Goal: Task Accomplishment & Management: Manage account settings

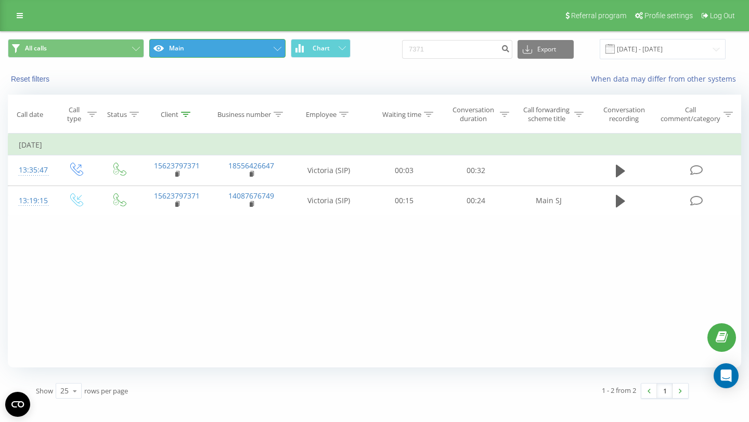
click at [188, 51] on button "Main" at bounding box center [217, 48] width 136 height 19
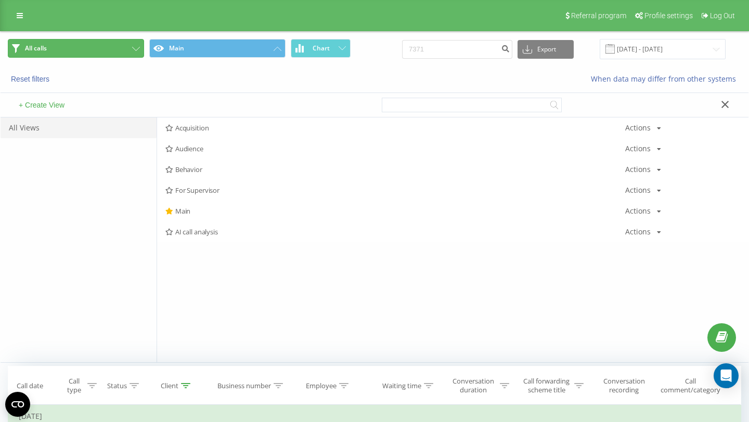
click at [86, 46] on button "All calls" at bounding box center [76, 48] width 136 height 19
click at [73, 46] on button "All calls" at bounding box center [76, 48] width 136 height 19
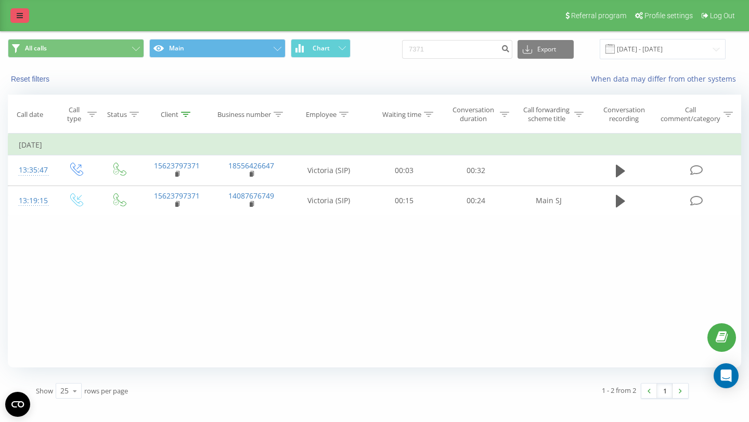
click at [18, 16] on icon at bounding box center [20, 15] width 6 height 7
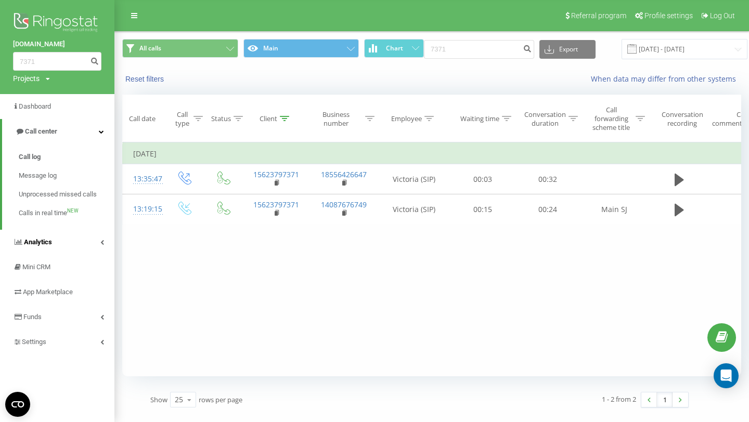
click at [39, 241] on span "Analytics" at bounding box center [38, 242] width 28 height 8
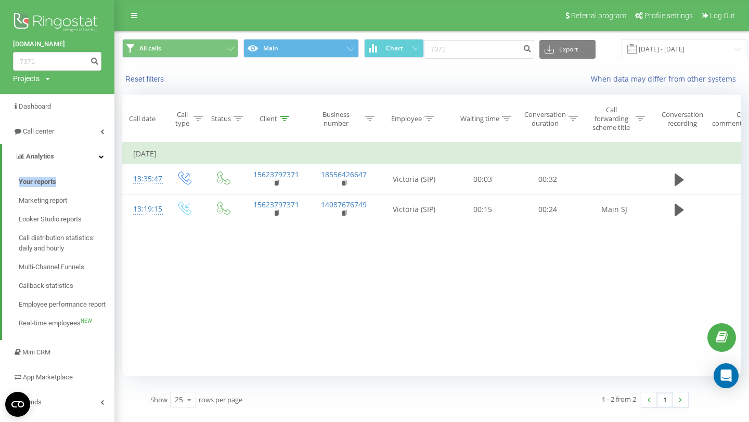
click at [35, 183] on span "Your reports" at bounding box center [37, 182] width 37 height 10
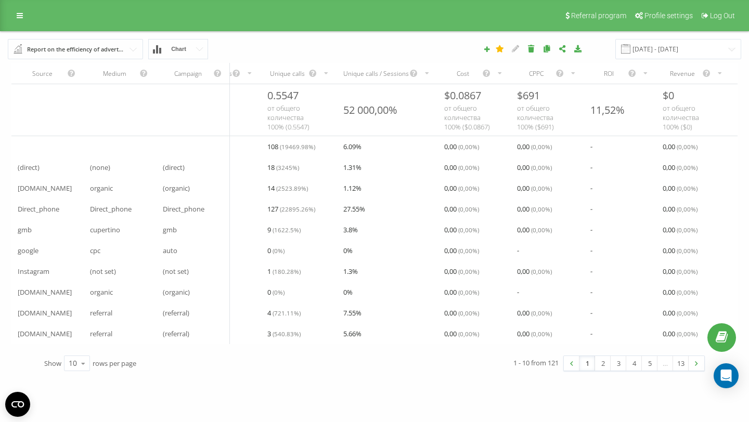
scroll to position [0, 444]
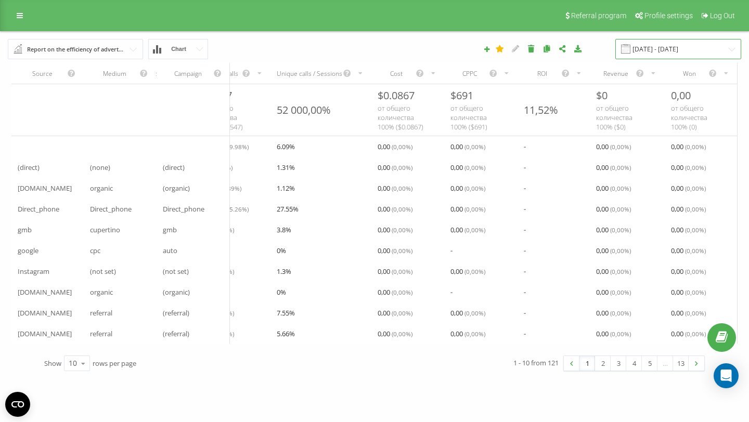
click at [684, 49] on input "[DATE] - [DATE]" at bounding box center [678, 49] width 126 height 20
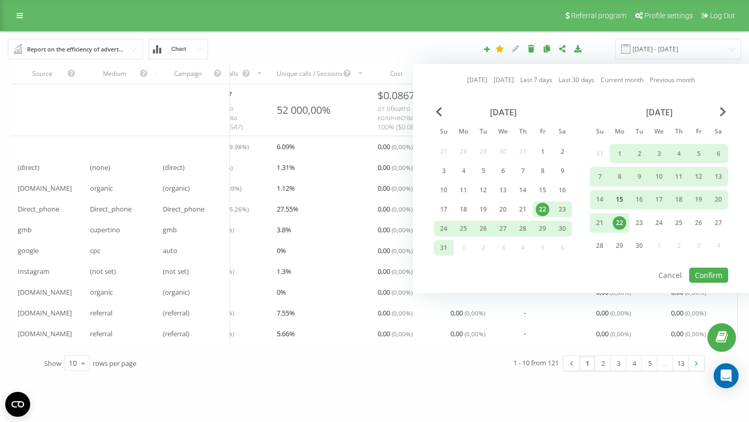
click at [615, 198] on div "15" at bounding box center [619, 200] width 14 height 14
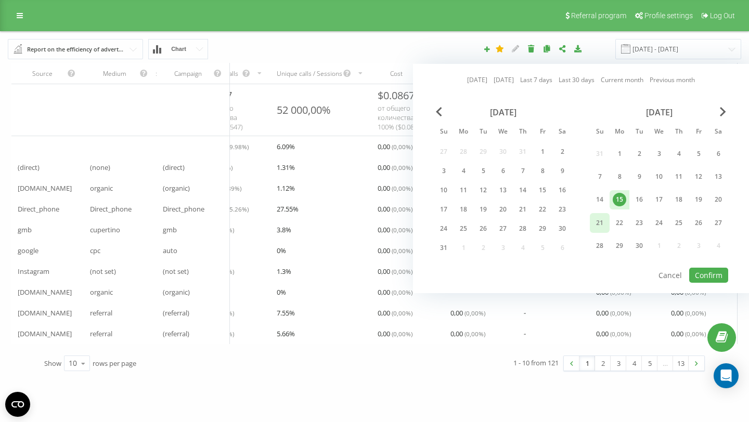
click at [598, 224] on div "21" at bounding box center [600, 223] width 14 height 14
click at [706, 275] on button "Confirm" at bounding box center [708, 275] width 39 height 15
type input "[DATE] - [DATE]"
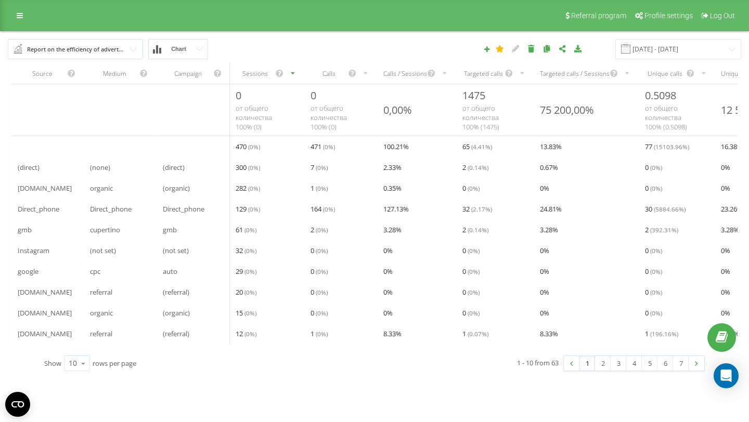
click at [267, 230] on div "61 ( 0 %)" at bounding box center [266, 229] width 74 height 21
click at [16, 28] on div "Referral program Profile settings Log Out" at bounding box center [374, 15] width 749 height 31
click at [16, 24] on div "Referral program Profile settings Log Out" at bounding box center [374, 15] width 749 height 31
click at [21, 21] on link at bounding box center [19, 15] width 19 height 15
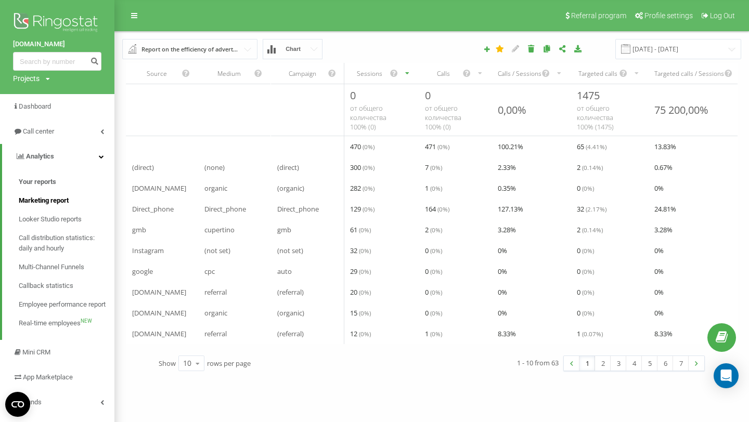
click at [66, 200] on span "Marketing report" at bounding box center [44, 200] width 50 height 10
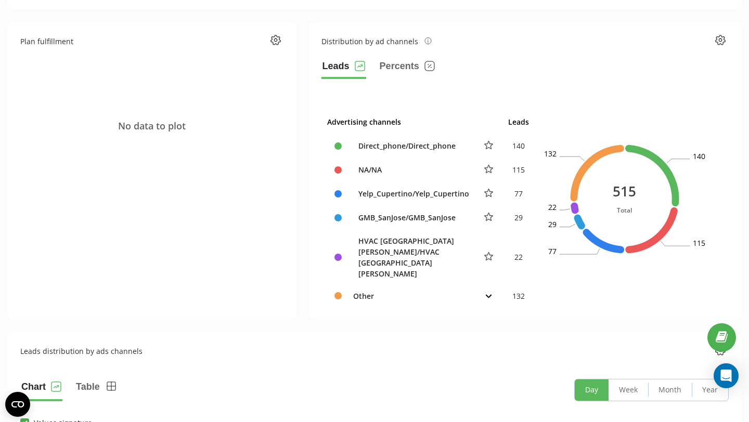
scroll to position [479, 0]
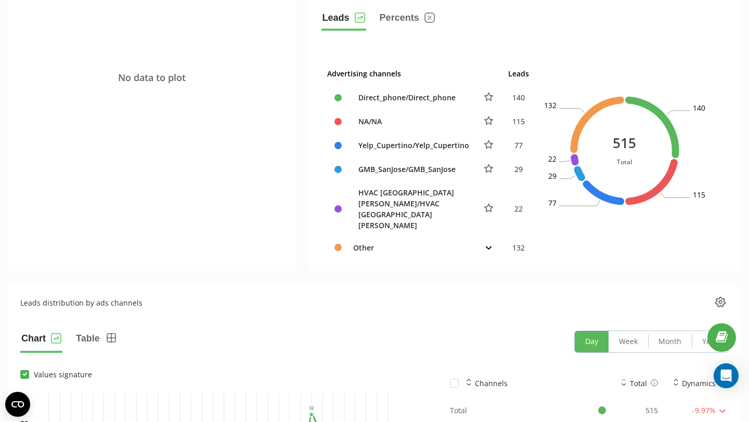
click at [490, 246] on icon at bounding box center [488, 248] width 7 height 4
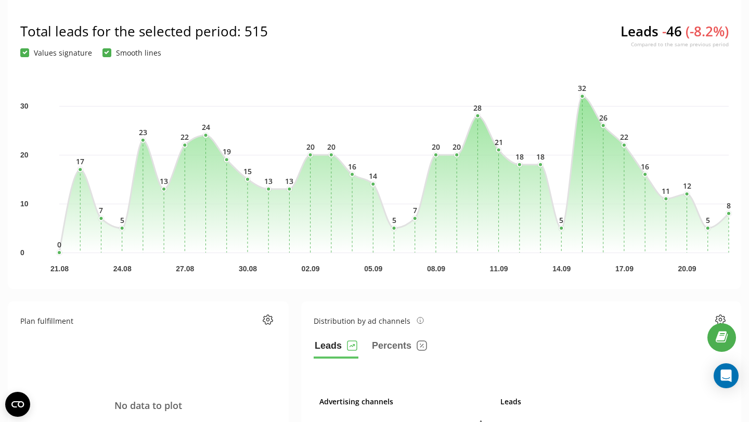
scroll to position [0, 0]
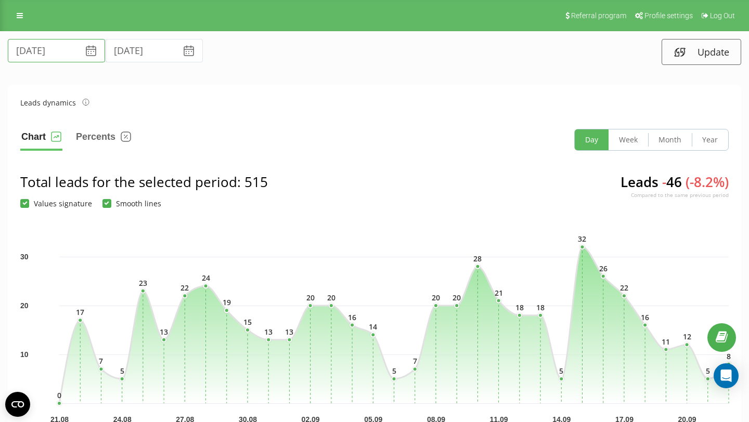
click at [69, 51] on input "22.08.2025" at bounding box center [56, 50] width 97 height 23
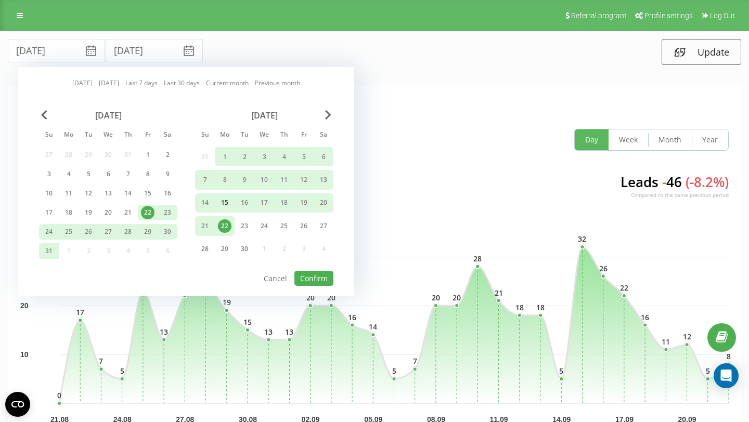
click at [224, 200] on div "15" at bounding box center [225, 203] width 14 height 14
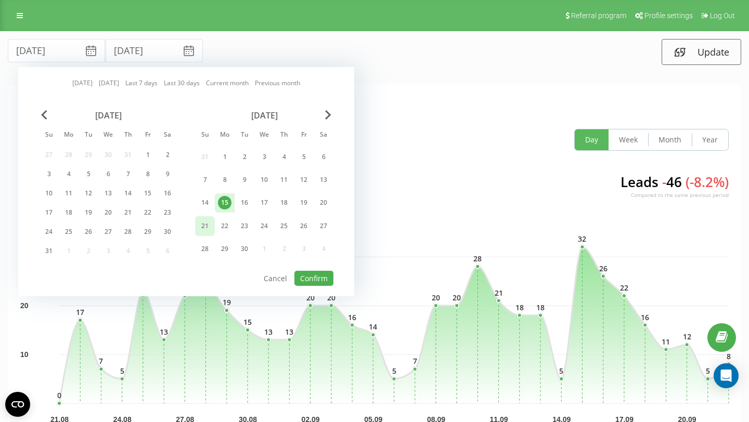
click at [200, 229] on div "21" at bounding box center [205, 226] width 14 height 14
click at [323, 280] on button "Confirm" at bounding box center [313, 278] width 39 height 15
type input "15.09.2025"
type input "21.09.2025"
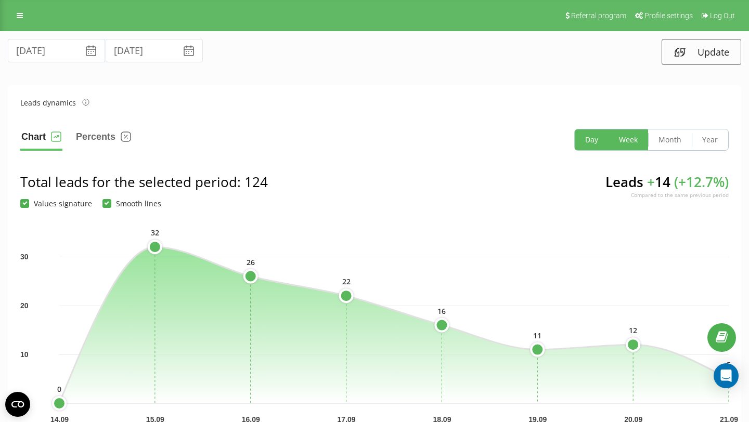
click at [632, 143] on button "Week" at bounding box center [628, 139] width 40 height 21
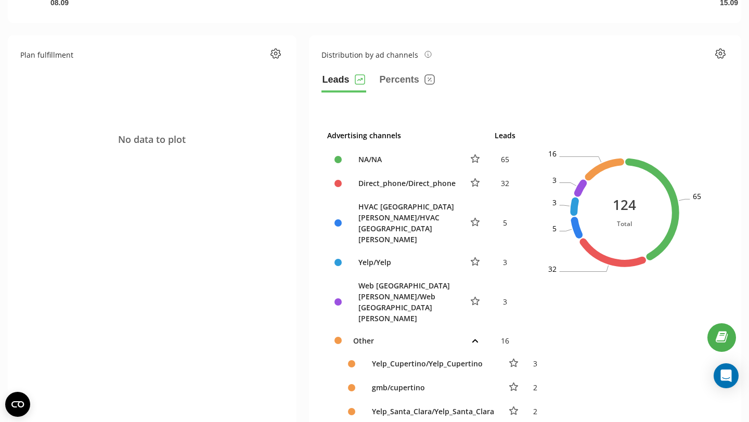
scroll to position [379, 0]
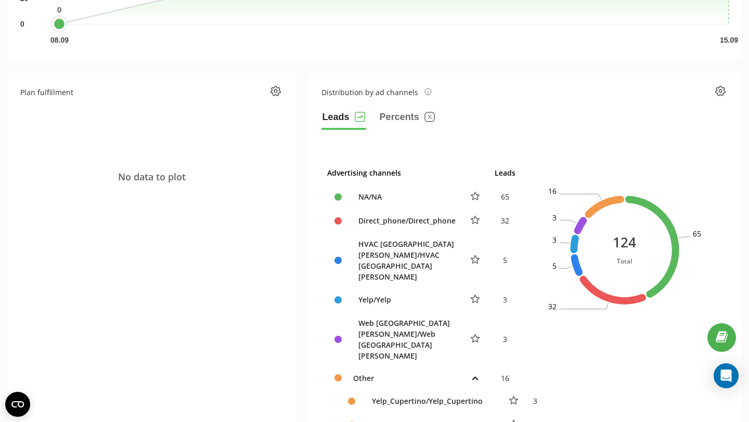
click at [377, 193] on div "NA/NA" at bounding box center [404, 196] width 102 height 11
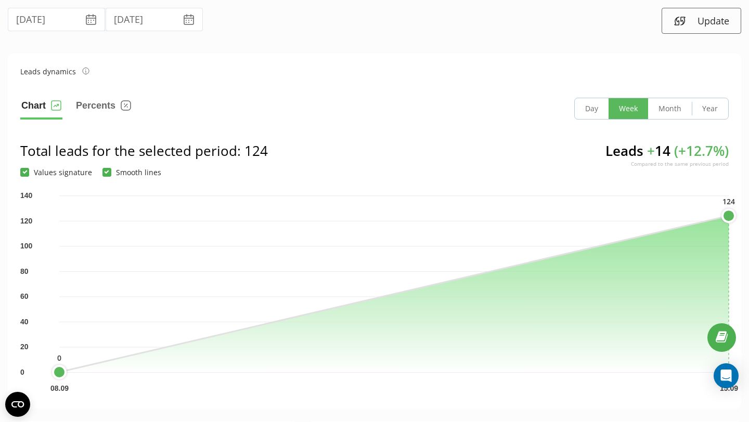
scroll to position [0, 0]
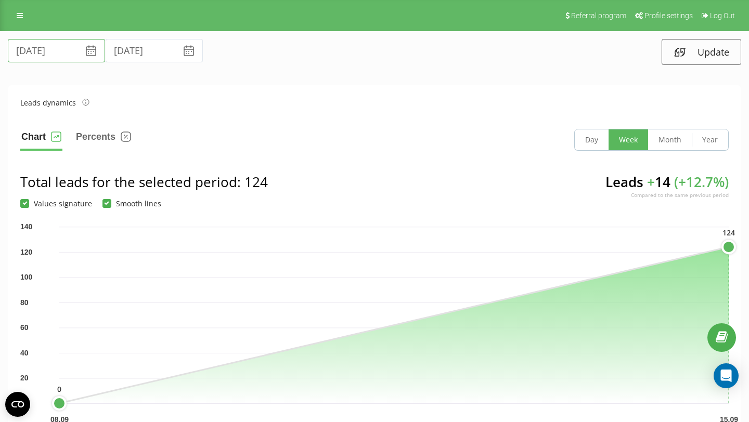
click at [66, 60] on input "15.09.2025" at bounding box center [56, 50] width 97 height 23
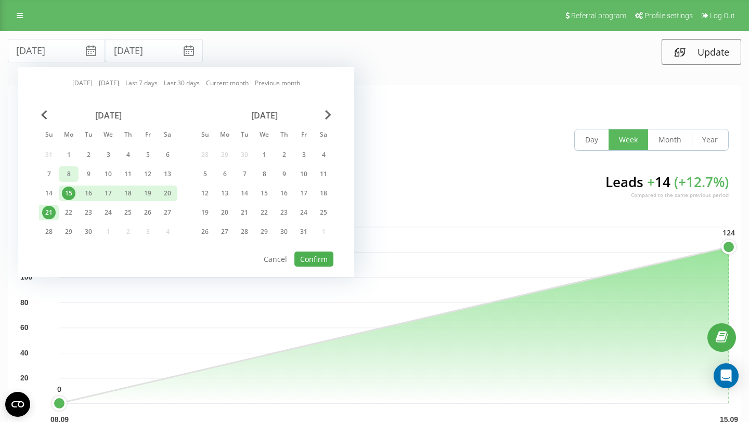
click at [70, 178] on div "8" at bounding box center [69, 174] width 14 height 14
click at [48, 194] on div "14" at bounding box center [49, 194] width 14 height 14
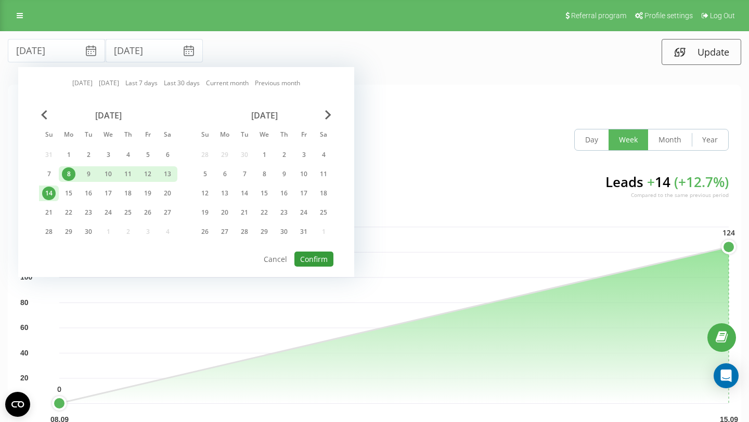
click at [317, 261] on button "Confirm" at bounding box center [313, 259] width 39 height 15
type input "08.09.2025"
type input "14.09.2025"
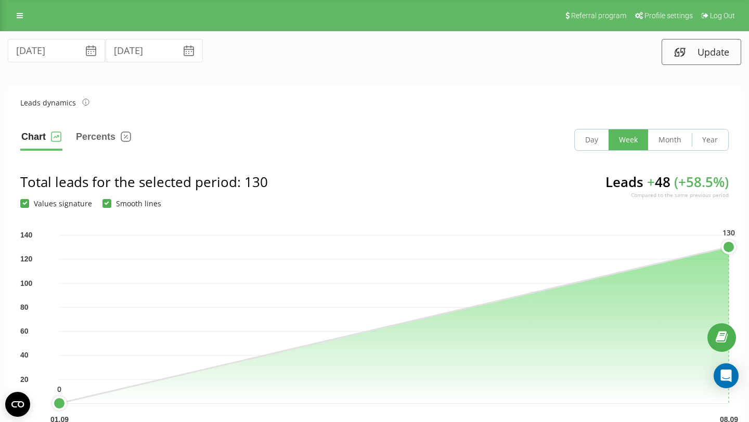
click at [85, 50] on icon at bounding box center [91, 51] width 12 height 12
click at [88, 51] on icon at bounding box center [91, 52] width 6 height 3
click at [85, 53] on icon at bounding box center [91, 51] width 12 height 12
click at [95, 140] on button "Percents" at bounding box center [103, 140] width 57 height 22
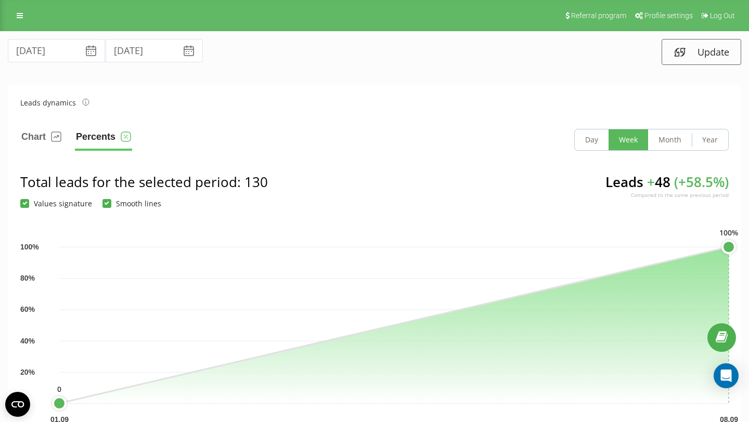
click at [202, 92] on section "Leads dynamics Chart Percents Day Week Month Year Total leads for the selected …" at bounding box center [374, 262] width 733 height 355
click at [47, 126] on section "Leads dynamics Chart Percents Day Week Month Year Total leads for the selected …" at bounding box center [374, 262] width 733 height 355
click at [44, 133] on button "Chart" at bounding box center [41, 140] width 42 height 22
click at [85, 45] on icon at bounding box center [91, 51] width 12 height 12
click at [75, 57] on input "08.09.2025" at bounding box center [56, 50] width 97 height 23
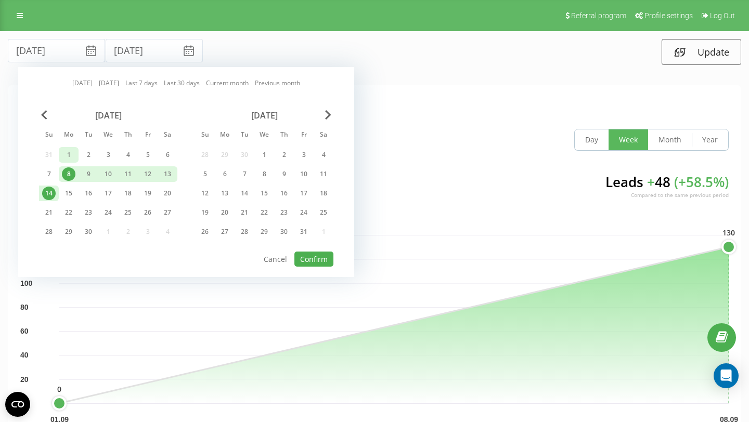
click at [70, 155] on div "1" at bounding box center [69, 155] width 14 height 14
click at [49, 179] on div "7" at bounding box center [49, 174] width 14 height 14
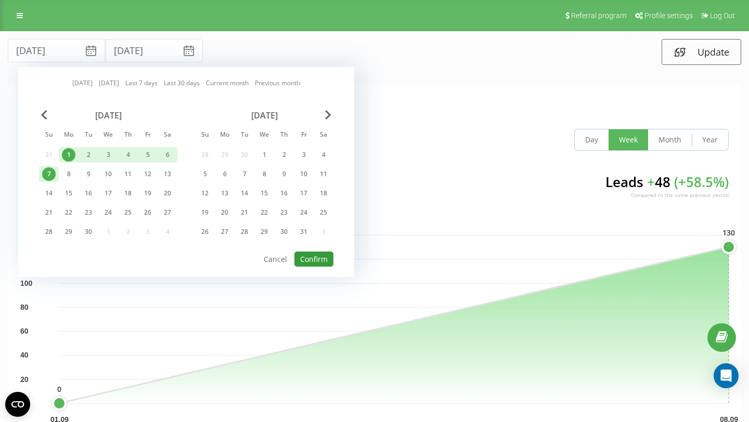
click at [325, 263] on button "Confirm" at bounding box center [313, 259] width 39 height 15
type input "01.09.2025"
type input "07.09.2025"
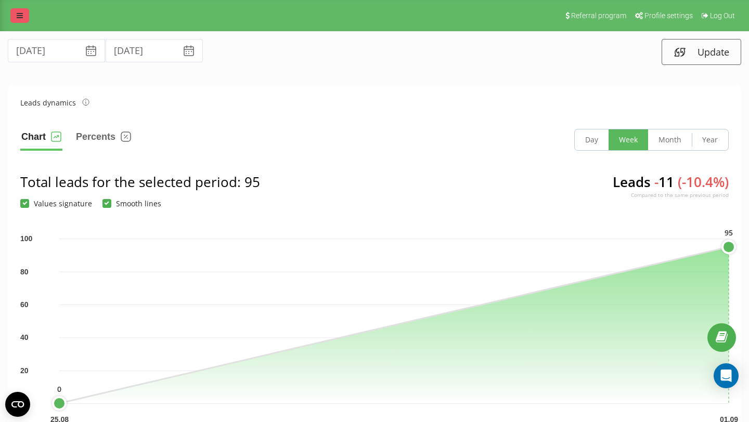
click at [21, 20] on link at bounding box center [19, 15] width 19 height 15
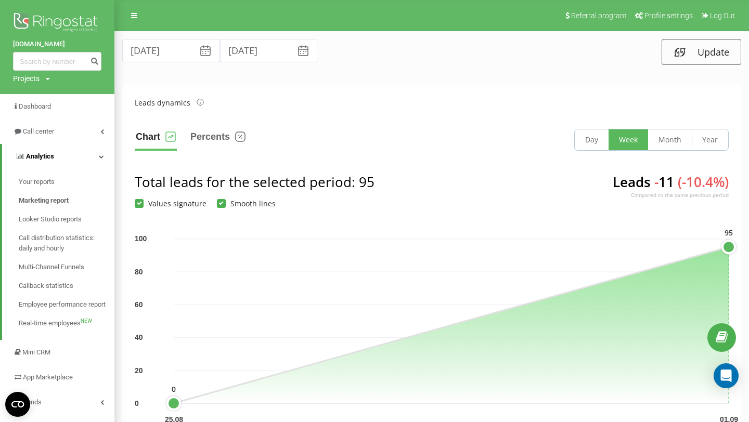
click at [101, 157] on icon at bounding box center [101, 156] width 5 height 5
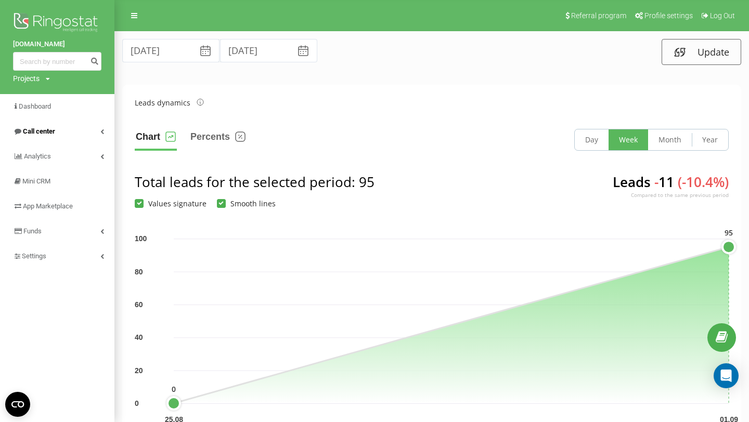
click at [102, 131] on icon at bounding box center [102, 131] width 4 height 5
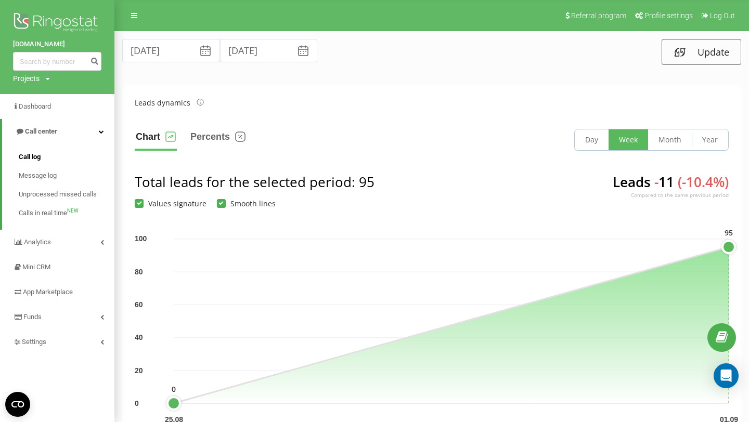
click at [41, 157] on span "Call log" at bounding box center [30, 157] width 22 height 10
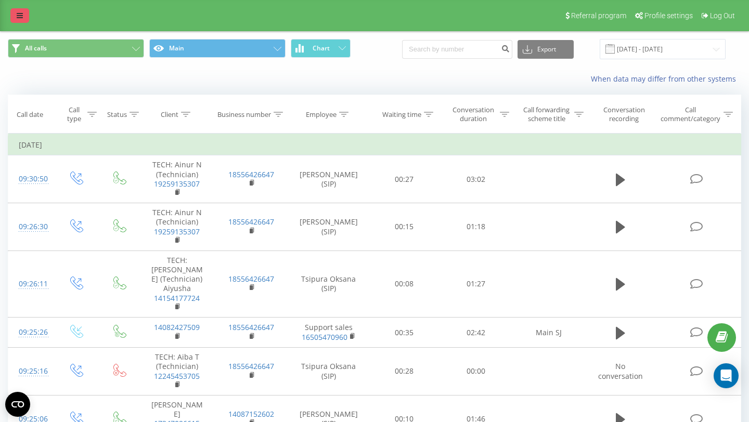
click at [21, 18] on icon at bounding box center [20, 15] width 6 height 7
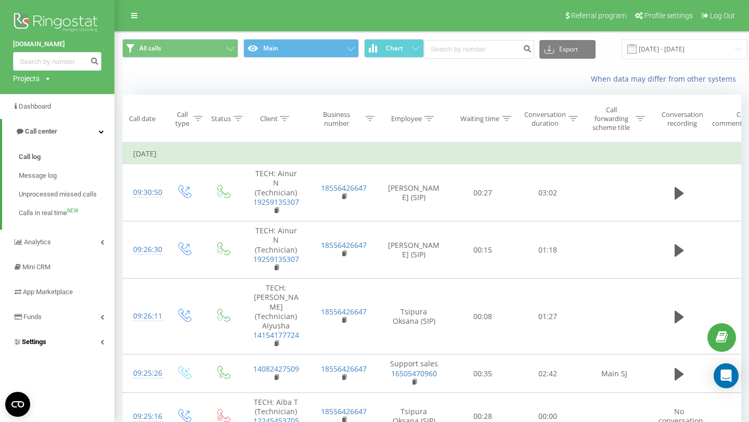
click at [97, 344] on link "Settings" at bounding box center [57, 342] width 114 height 25
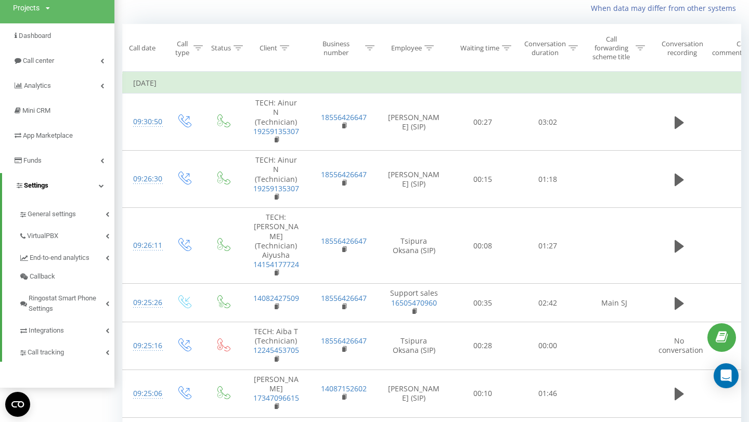
scroll to position [77, 0]
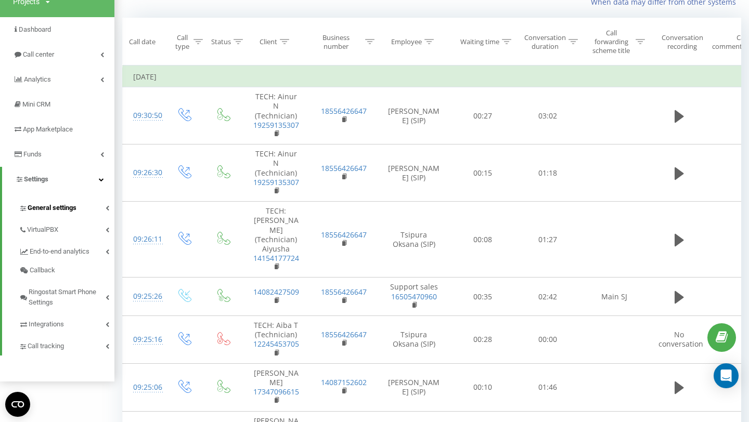
click at [71, 211] on span "General settings" at bounding box center [52, 208] width 49 height 10
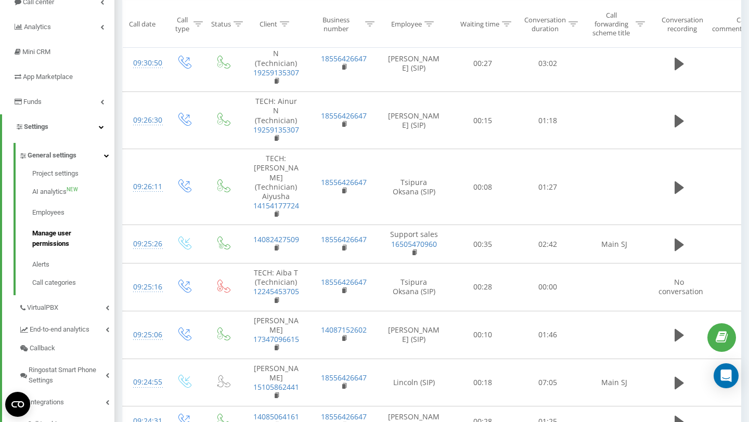
scroll to position [126, 0]
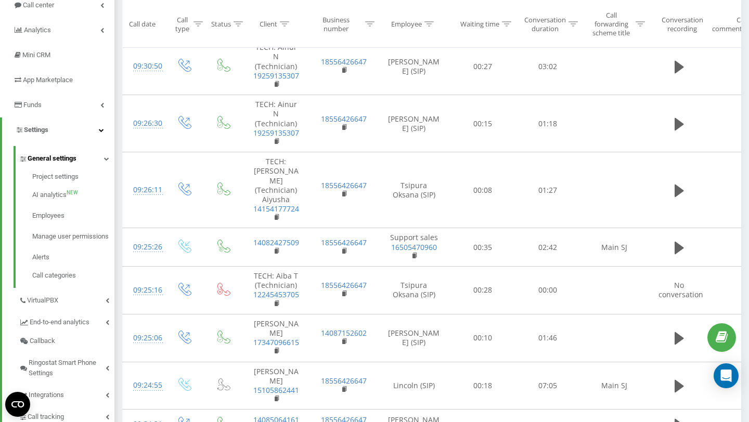
click at [97, 161] on link "General settings" at bounding box center [67, 157] width 96 height 22
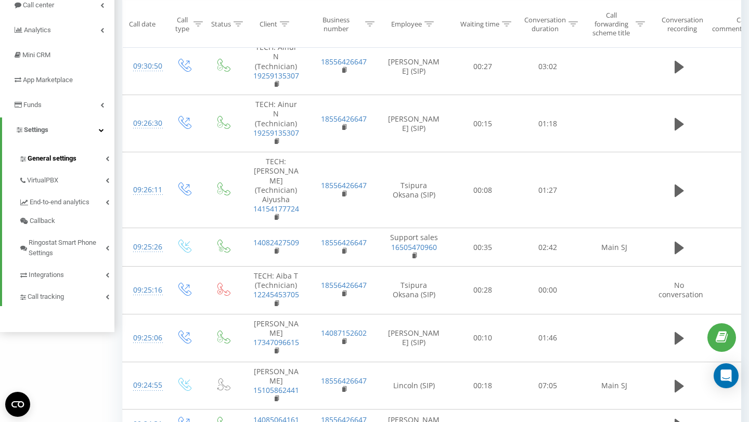
click at [97, 160] on link "General settings" at bounding box center [67, 157] width 96 height 22
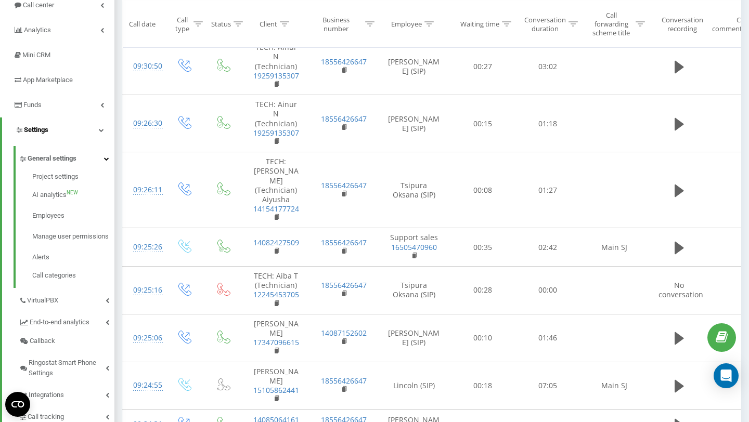
click at [96, 132] on link "Settings" at bounding box center [58, 129] width 112 height 25
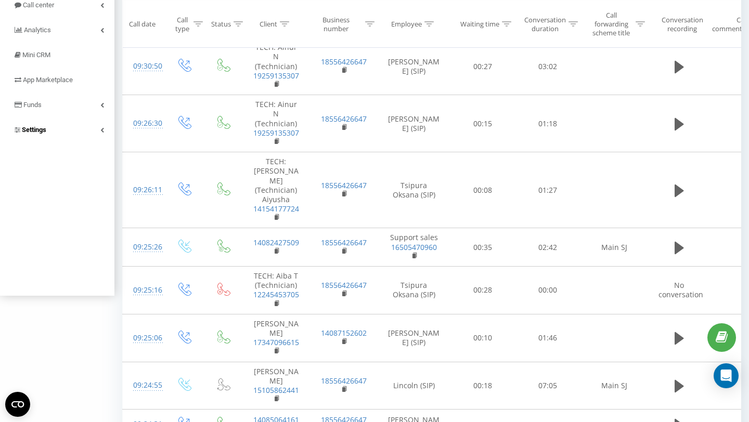
click at [96, 132] on link "Settings" at bounding box center [57, 129] width 114 height 25
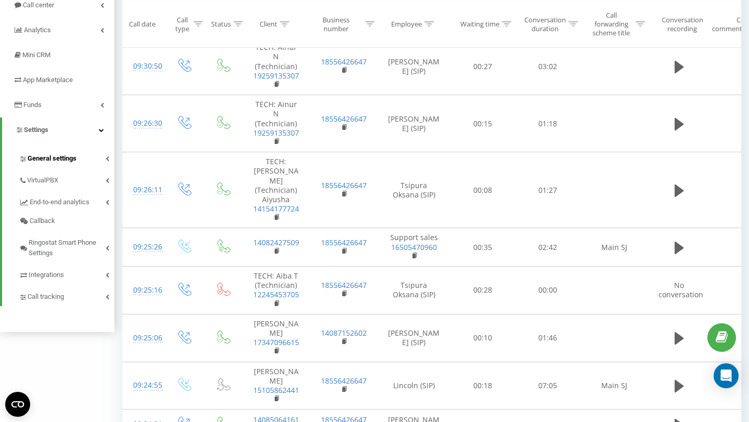
click at [95, 159] on link "General settings" at bounding box center [67, 157] width 96 height 22
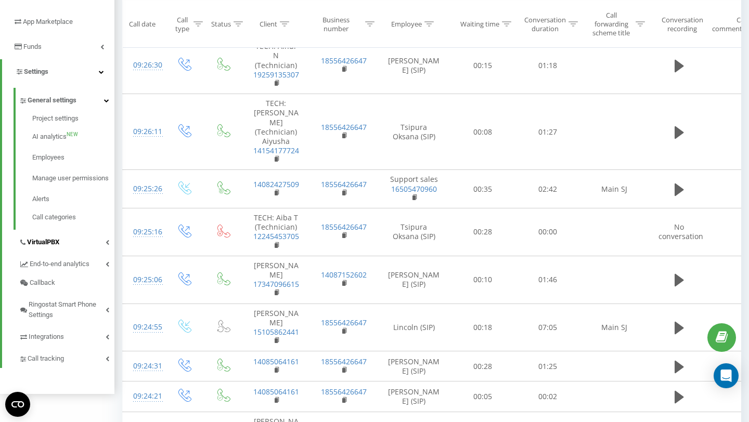
scroll to position [183, 0]
click at [103, 367] on link "Call tracking" at bounding box center [67, 358] width 96 height 22
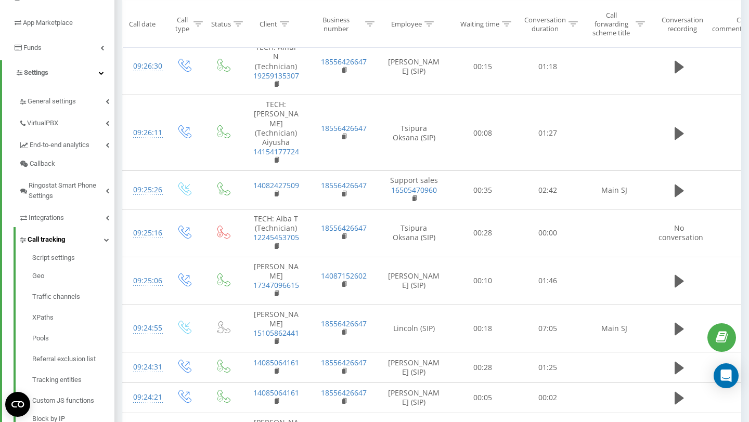
click at [102, 240] on link "Call tracking" at bounding box center [67, 238] width 96 height 22
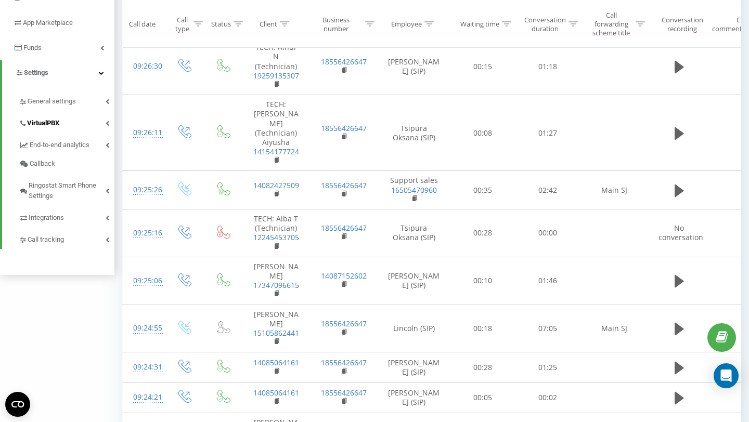
click at [99, 122] on link "VirtualPBX" at bounding box center [67, 122] width 96 height 22
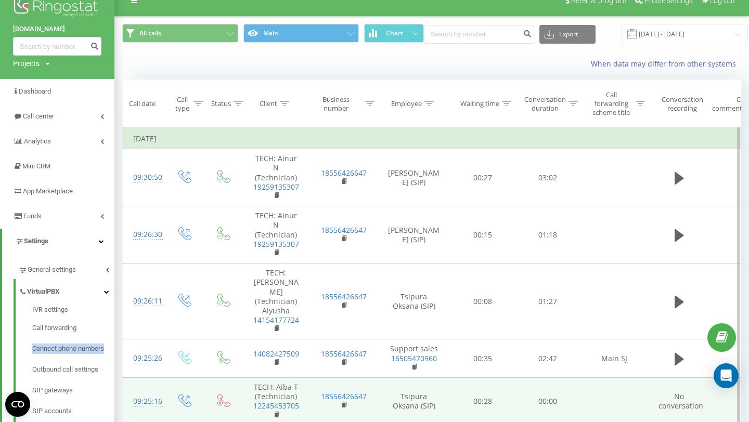
scroll to position [0, 0]
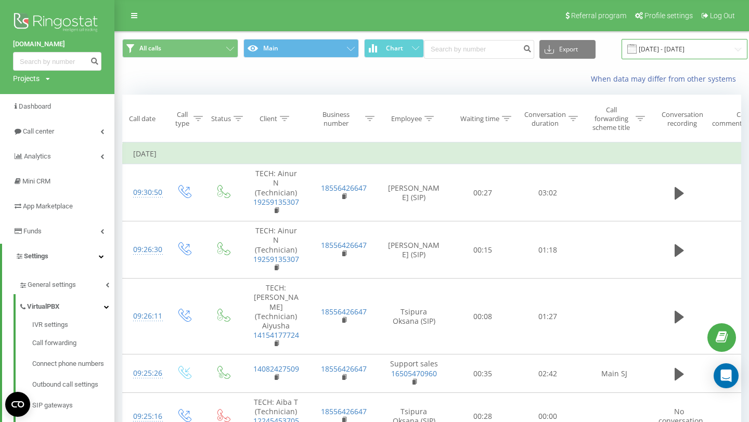
click at [699, 47] on input "22.08.2025 - 22.09.2025" at bounding box center [684, 49] width 126 height 20
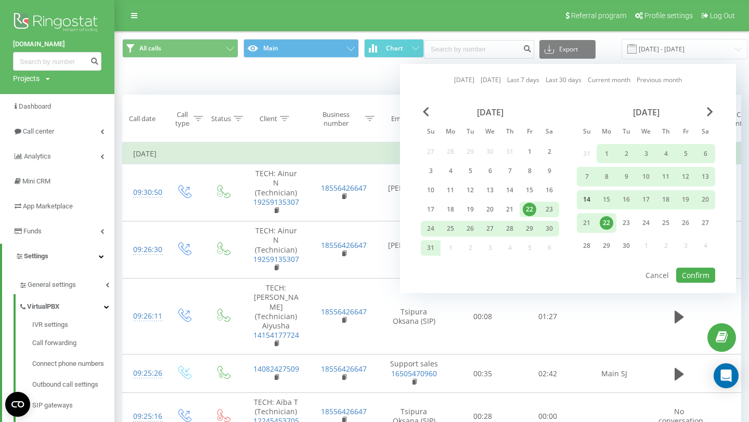
click at [579, 201] on div "14" at bounding box center [586, 199] width 20 height 19
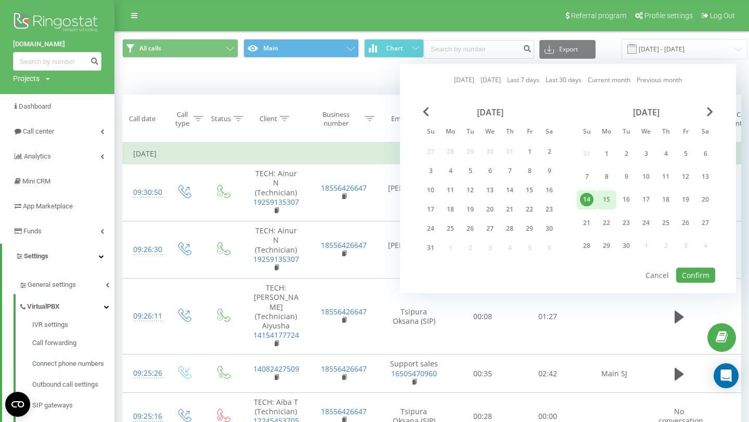
click at [604, 201] on div "15" at bounding box center [606, 200] width 14 height 14
click at [602, 202] on div "15" at bounding box center [606, 200] width 14 height 14
click at [588, 221] on div "21" at bounding box center [587, 223] width 14 height 14
click at [690, 275] on button "Confirm" at bounding box center [695, 275] width 39 height 15
type input "15.09.2025 - 21.09.2025"
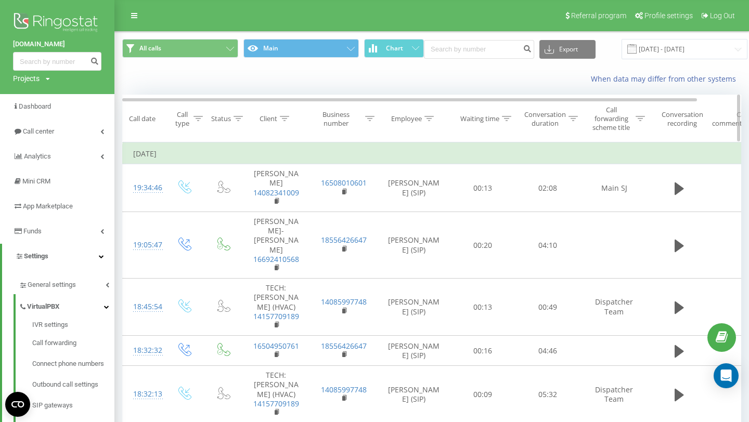
click at [235, 116] on icon at bounding box center [237, 118] width 9 height 5
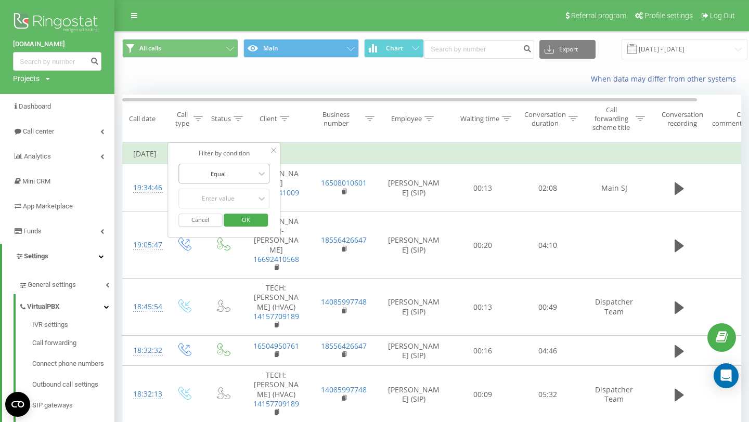
click at [235, 173] on div at bounding box center [218, 174] width 74 height 10
click at [231, 214] on div "Not equal" at bounding box center [224, 210] width 90 height 17
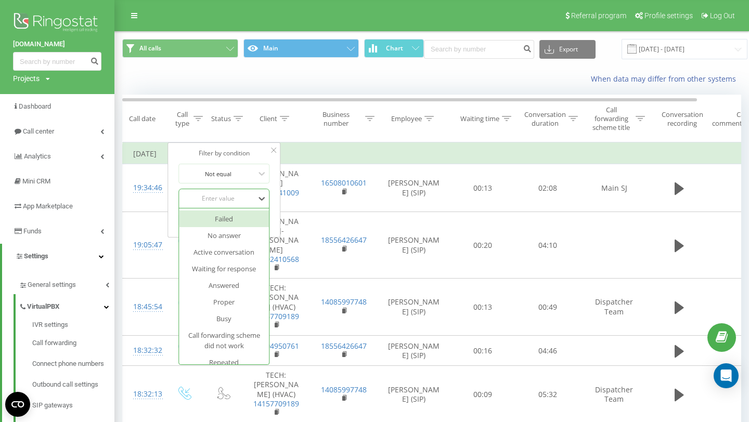
click at [240, 202] on div "Enter value" at bounding box center [218, 198] width 74 height 8
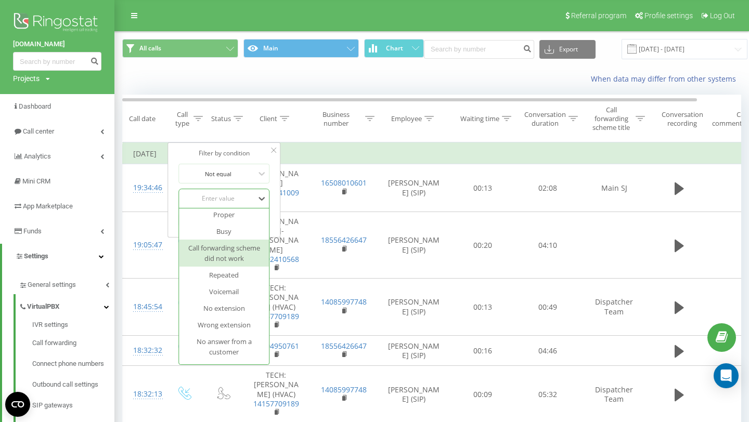
click at [424, 86] on div "When data may differ from other systems" at bounding box center [431, 79] width 633 height 25
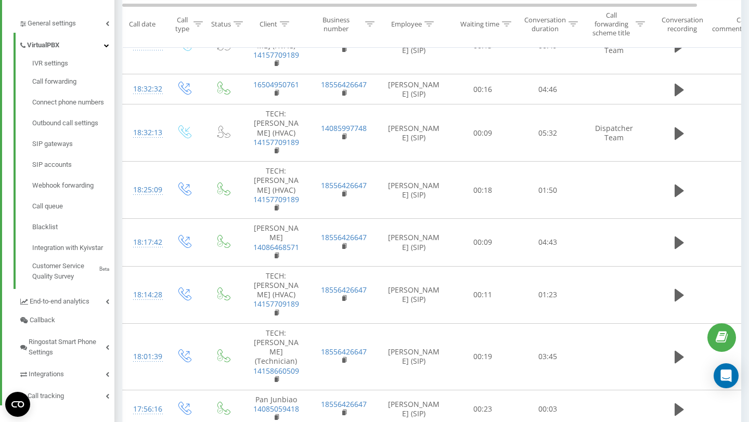
scroll to position [0, 0]
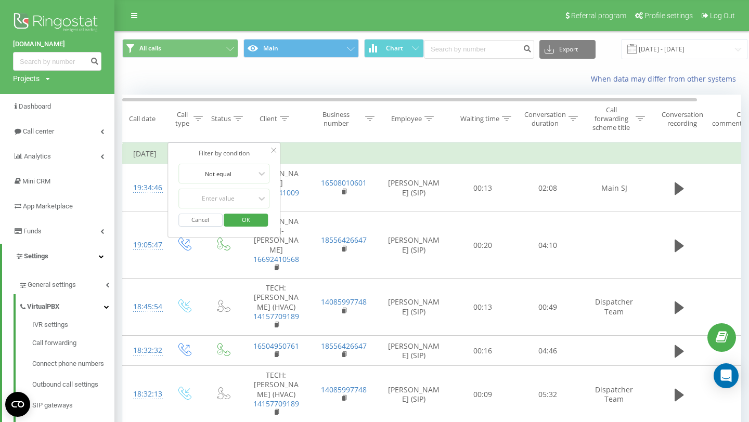
click at [186, 122] on div "Call type" at bounding box center [182, 119] width 18 height 18
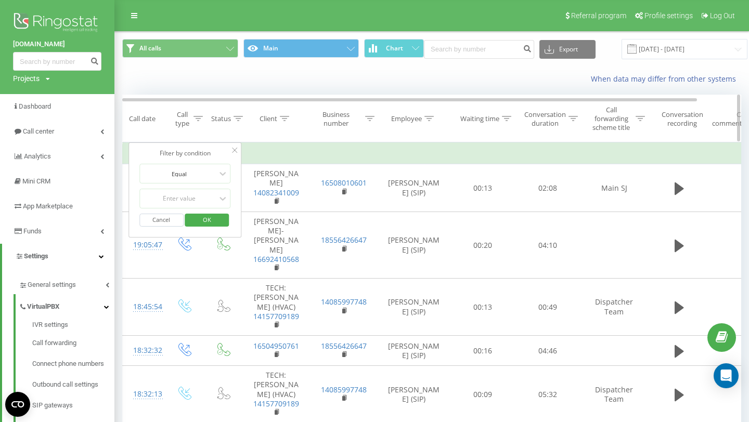
click at [194, 120] on icon at bounding box center [197, 118] width 9 height 5
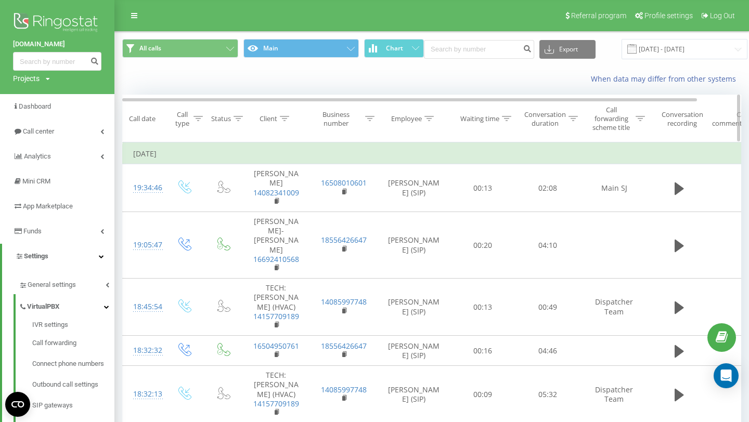
click at [192, 120] on div "Call type" at bounding box center [188, 119] width 30 height 18
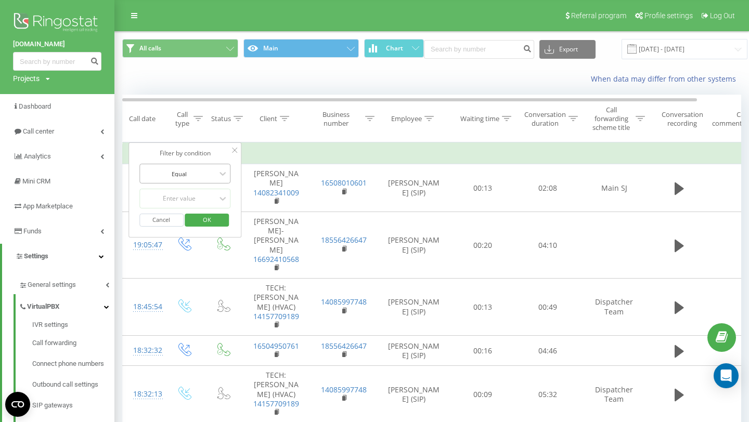
click at [200, 171] on div at bounding box center [179, 174] width 74 height 10
click at [196, 192] on div "Equal" at bounding box center [185, 194] width 90 height 17
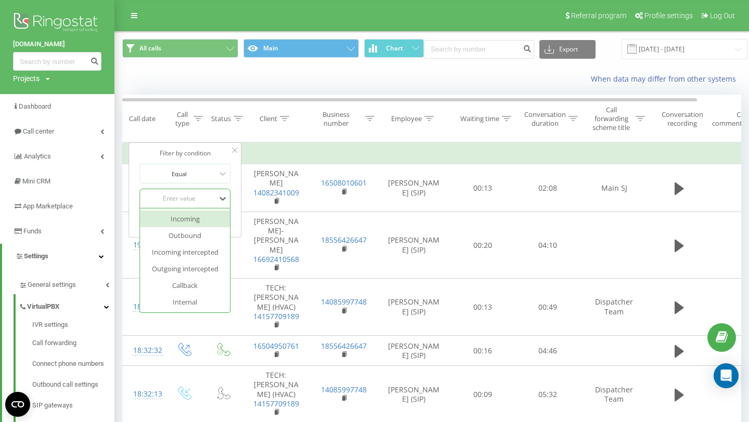
click at [203, 199] on div "Enter value" at bounding box center [179, 198] width 74 height 8
click at [203, 219] on div "Incoming" at bounding box center [185, 219] width 90 height 17
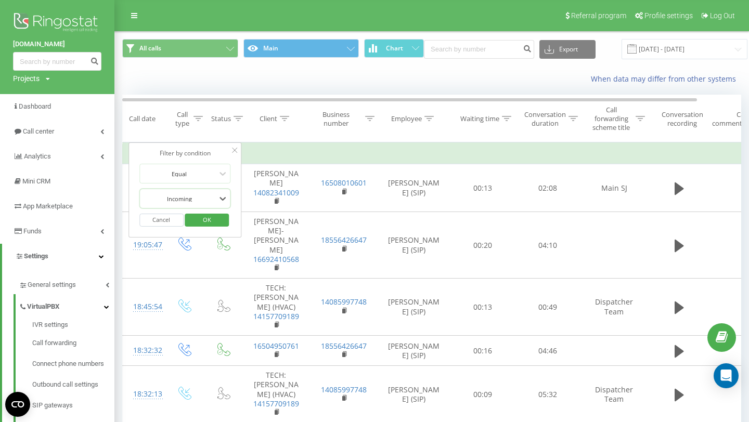
click at [209, 202] on div at bounding box center [179, 199] width 74 height 10
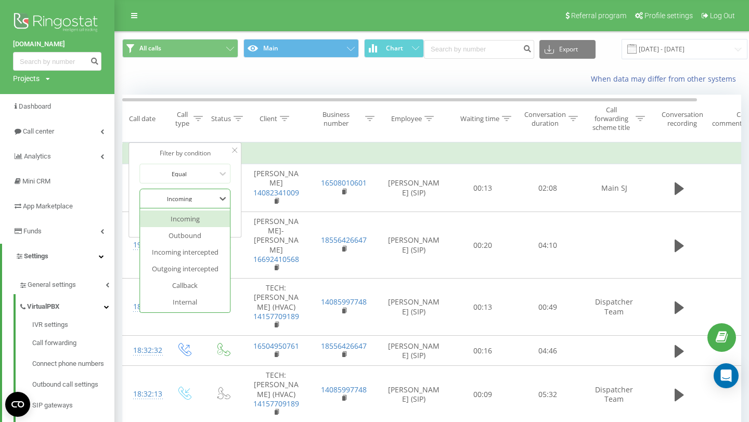
click at [199, 218] on div "Incoming" at bounding box center [185, 219] width 90 height 17
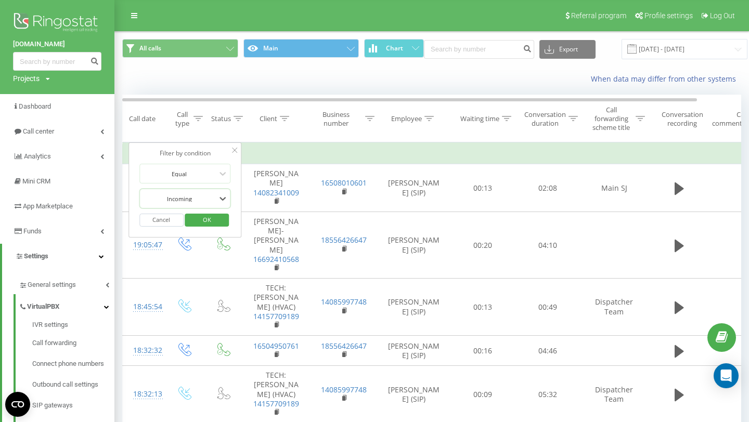
click at [221, 225] on button "OK" at bounding box center [207, 220] width 44 height 13
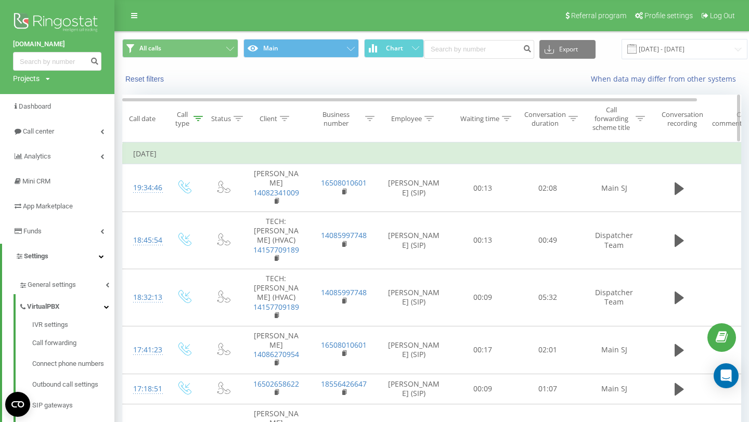
click at [237, 118] on icon at bounding box center [237, 118] width 9 height 5
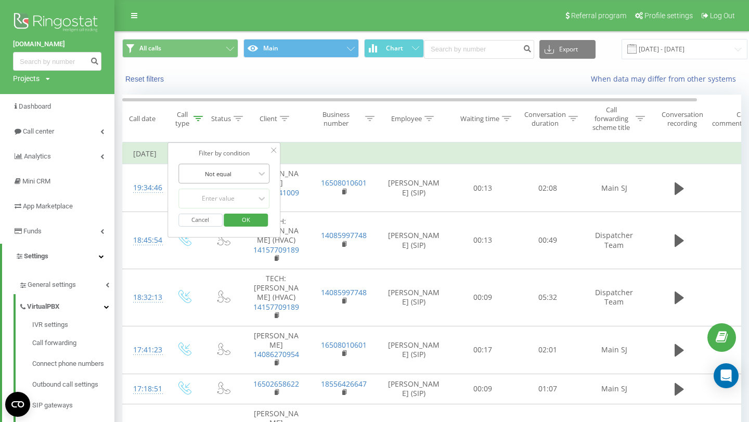
click at [253, 173] on div at bounding box center [218, 174] width 74 height 10
click at [242, 192] on div "Equal" at bounding box center [224, 194] width 90 height 17
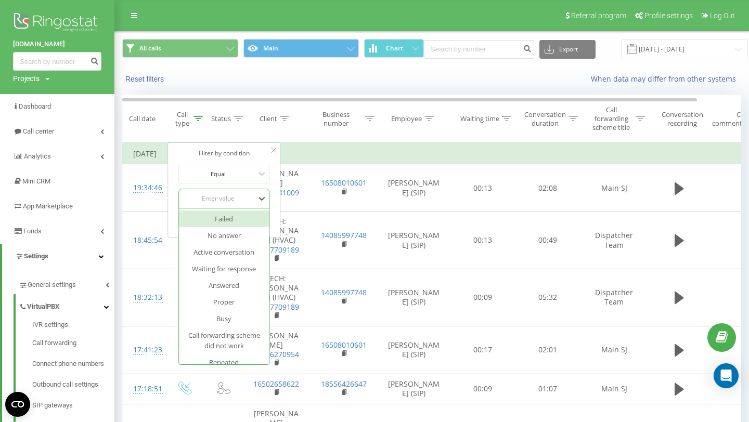
click at [245, 199] on div "Enter value" at bounding box center [218, 198] width 74 height 8
click at [241, 285] on div "Answered" at bounding box center [224, 285] width 90 height 17
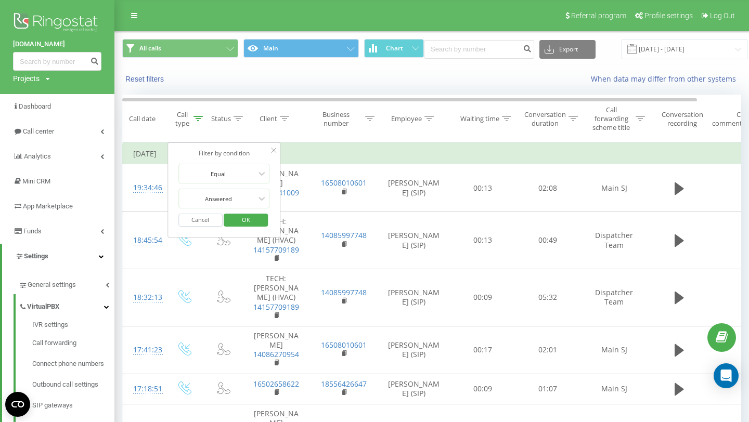
click at [256, 220] on span "OK" at bounding box center [245, 220] width 29 height 16
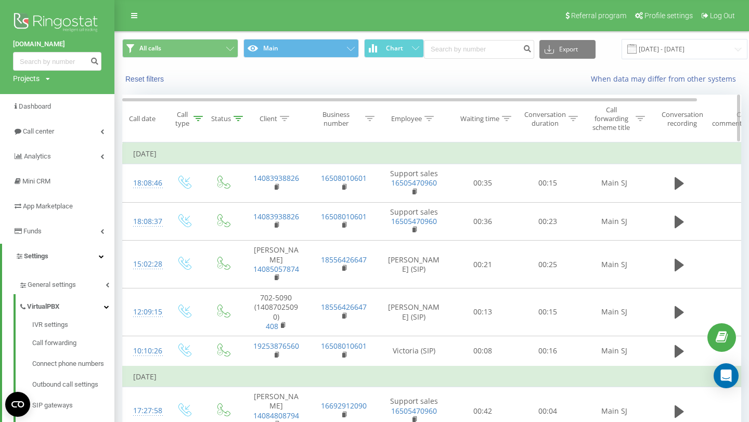
click at [282, 120] on icon at bounding box center [284, 118] width 9 height 5
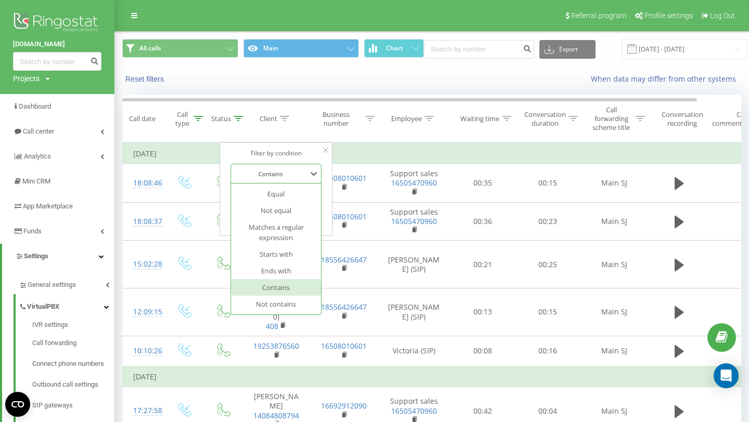
click at [286, 178] on div at bounding box center [270, 174] width 74 height 10
click at [296, 197] on div "Equal" at bounding box center [276, 194] width 90 height 17
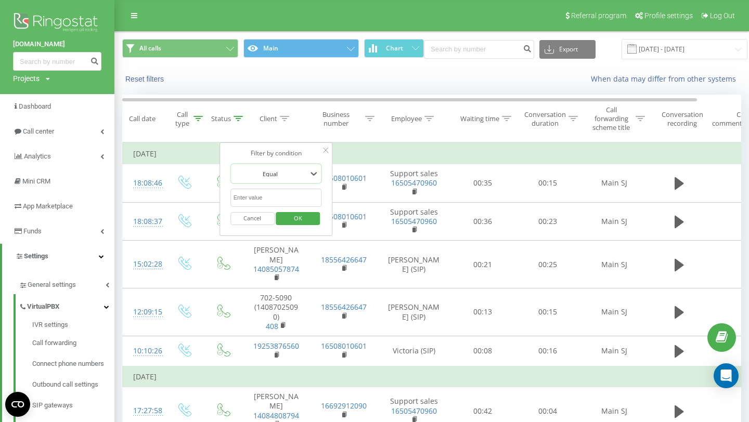
click at [296, 197] on input "text" at bounding box center [275, 198] width 91 height 18
click at [294, 178] on div at bounding box center [270, 174] width 74 height 10
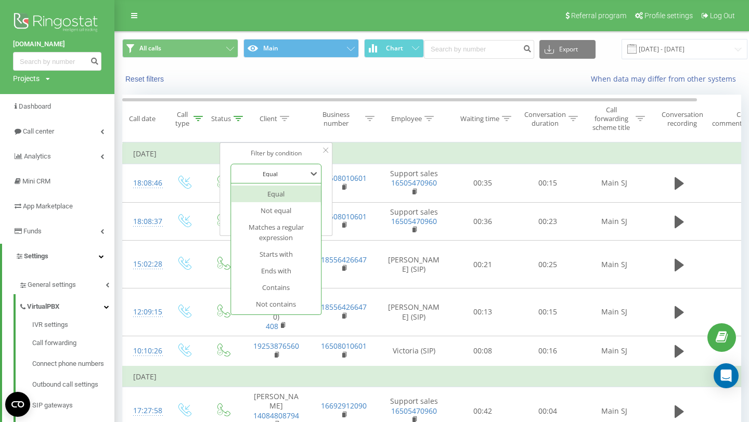
click at [322, 90] on div "Reset filters When data may differ from other systems" at bounding box center [431, 79] width 633 height 25
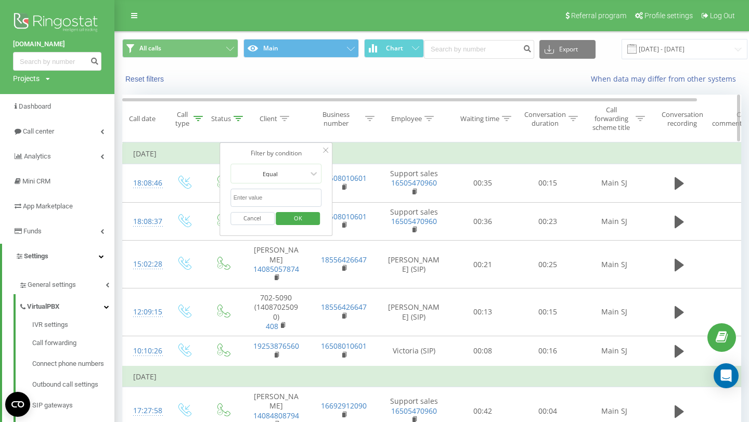
click at [190, 109] on th "Call type" at bounding box center [185, 118] width 42 height 47
click at [321, 51] on button "Main" at bounding box center [301, 48] width 116 height 19
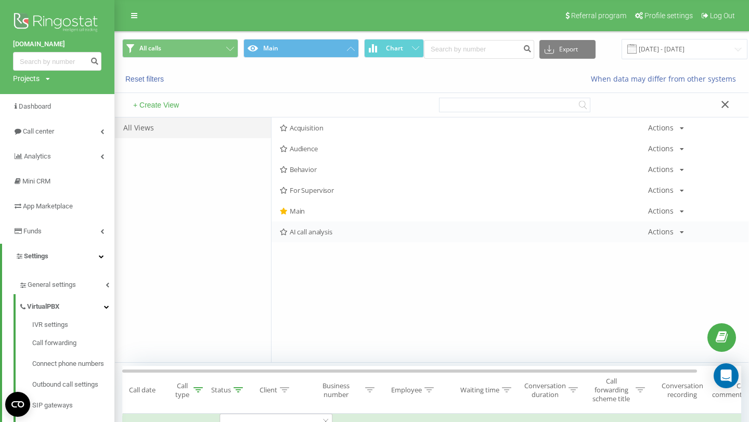
click at [314, 235] on span "AI call analysis" at bounding box center [464, 231] width 368 height 7
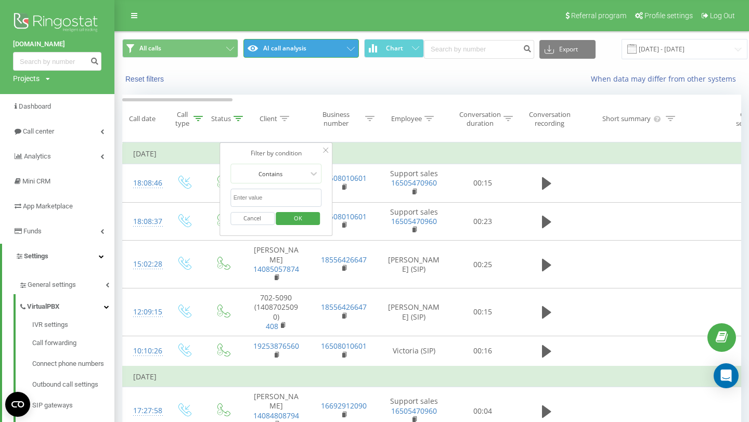
click at [305, 54] on button "AI call analysis" at bounding box center [301, 48] width 116 height 19
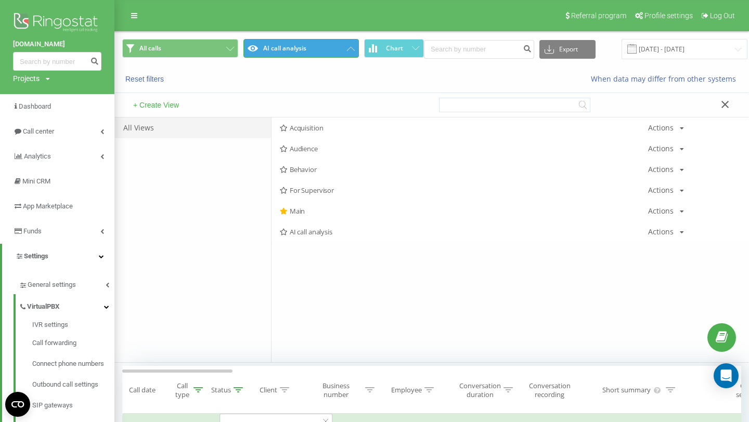
click at [305, 54] on button "AI call analysis" at bounding box center [301, 48] width 116 height 19
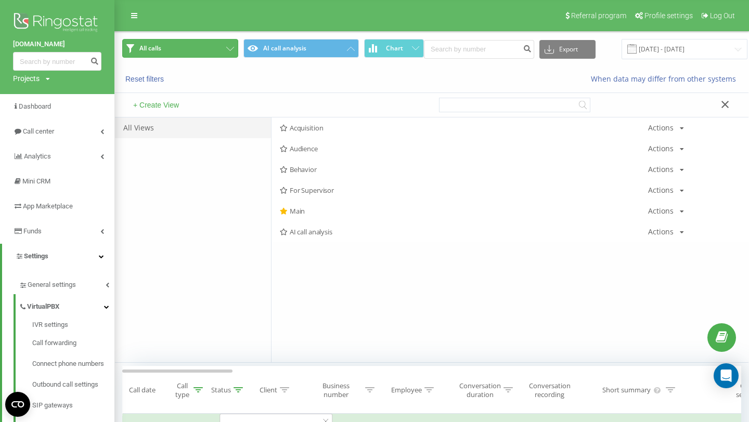
click at [209, 54] on button "All calls" at bounding box center [180, 48] width 116 height 19
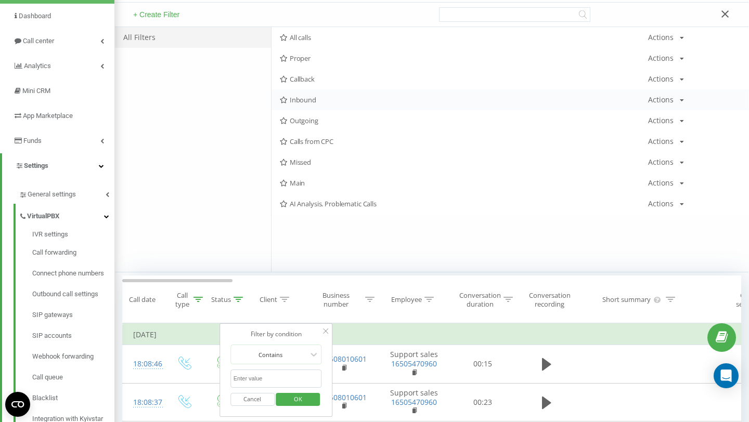
scroll to position [59, 0]
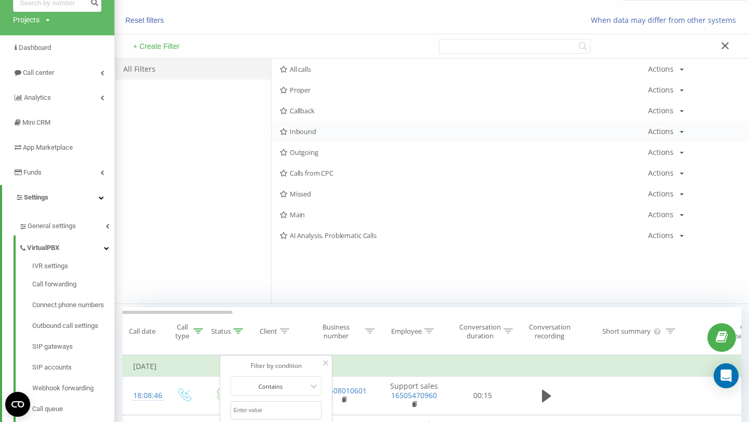
click at [323, 129] on span "Inbound" at bounding box center [464, 131] width 368 height 7
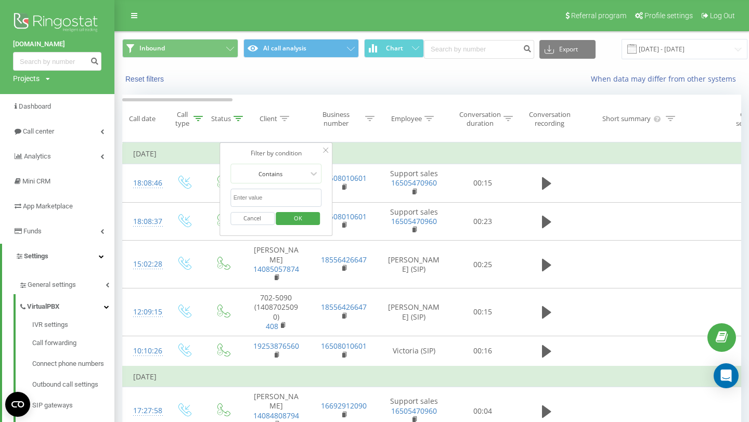
click at [325, 151] on icon at bounding box center [325, 150] width 5 height 5
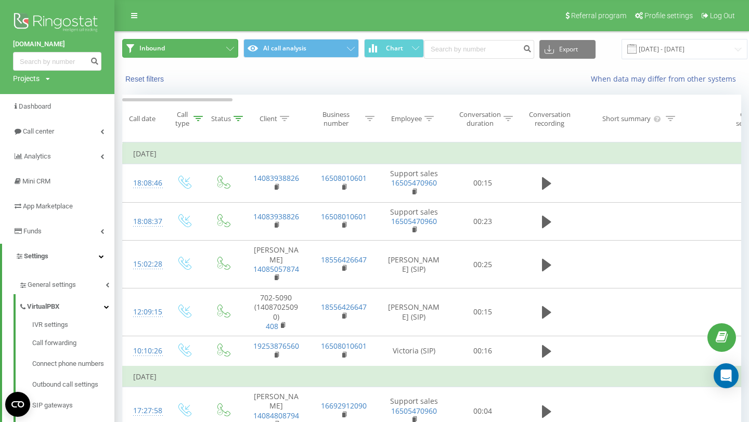
click at [145, 45] on span "Inbound" at bounding box center [151, 48] width 25 height 8
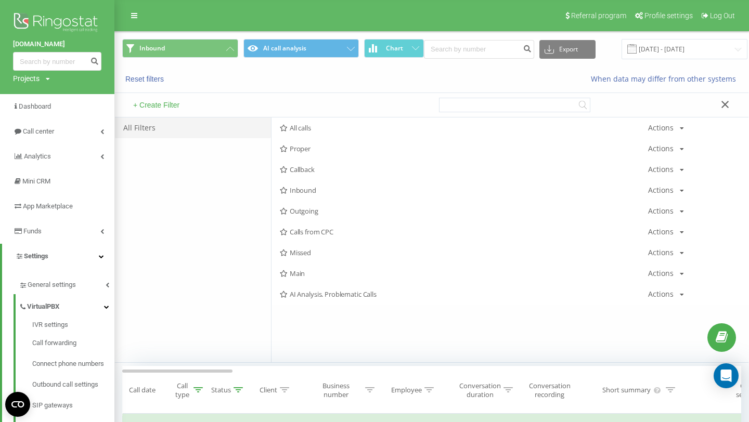
click at [157, 107] on button "+ Create Filter" at bounding box center [156, 104] width 52 height 9
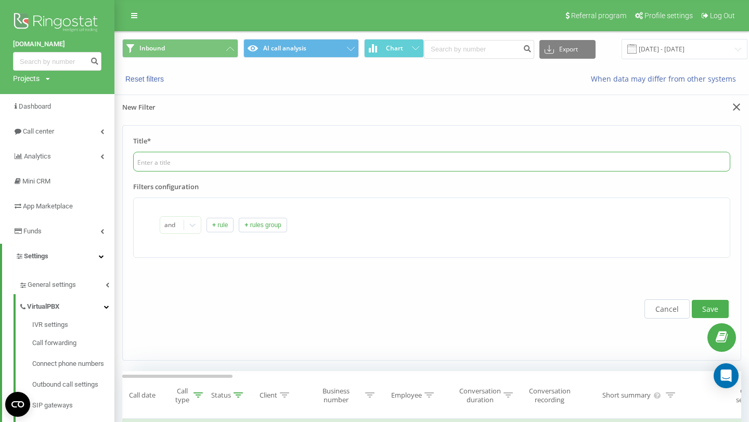
click at [190, 167] on input "text" at bounding box center [431, 162] width 597 height 20
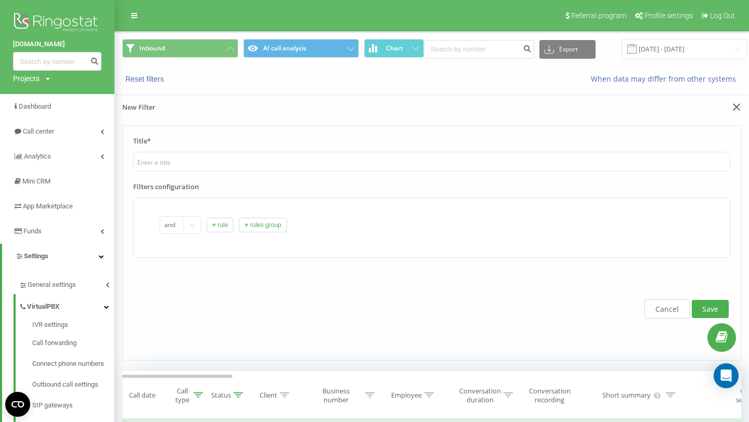
click at [215, 225] on button "+ rule" at bounding box center [219, 225] width 27 height 15
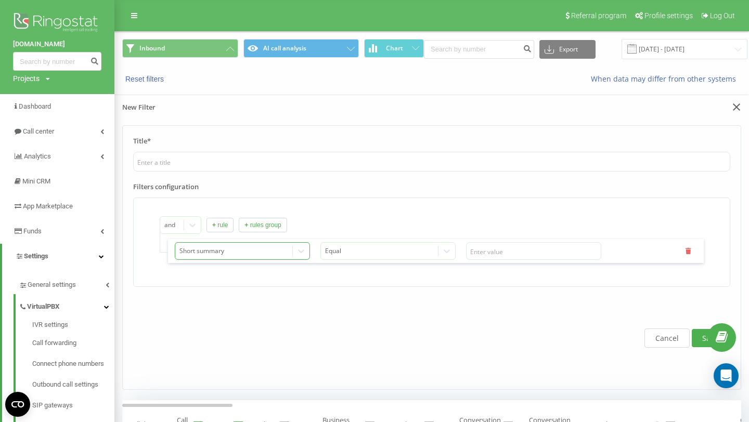
click at [216, 244] on div "Short summary" at bounding box center [233, 251] width 117 height 15
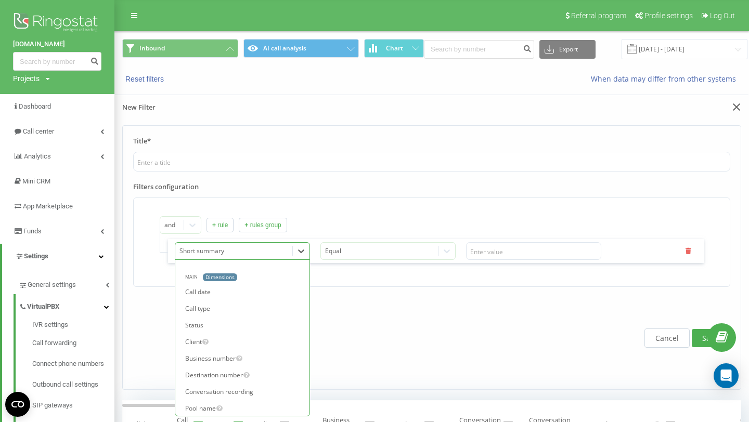
scroll to position [482, 0]
click at [246, 344] on div "Client" at bounding box center [244, 339] width 129 height 17
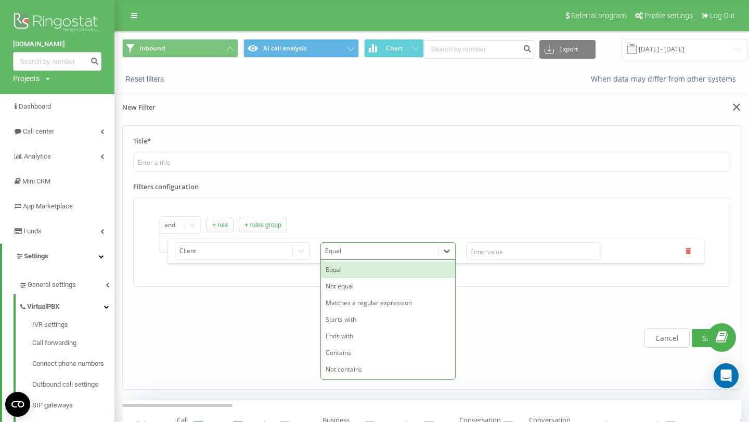
click at [390, 248] on div at bounding box center [379, 251] width 109 height 12
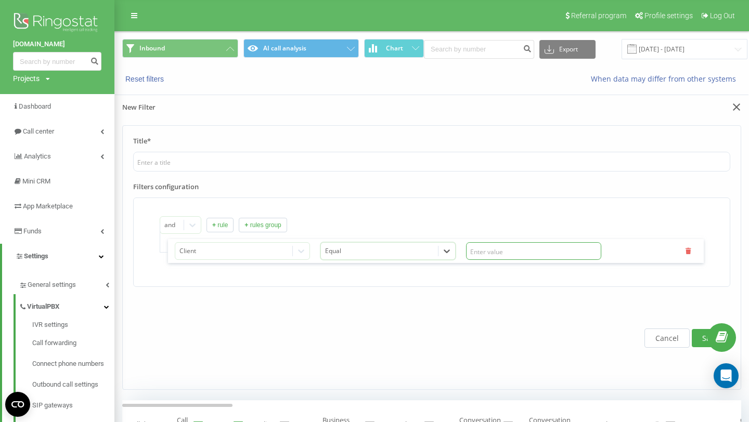
click at [509, 252] on input "text" at bounding box center [533, 251] width 135 height 18
click at [193, 254] on div at bounding box center [233, 251] width 109 height 12
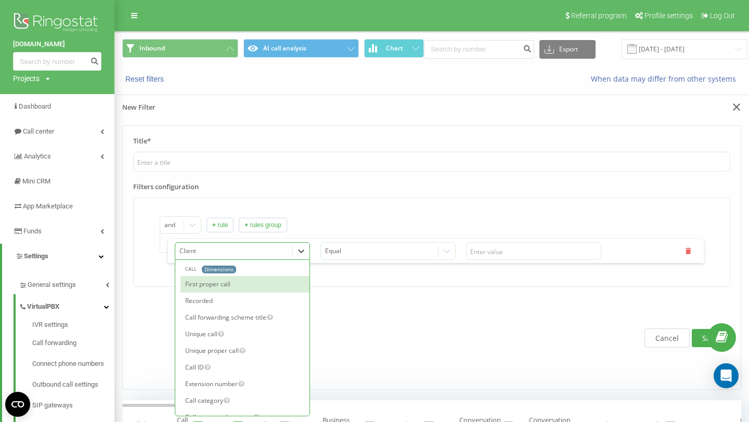
scroll to position [930, 0]
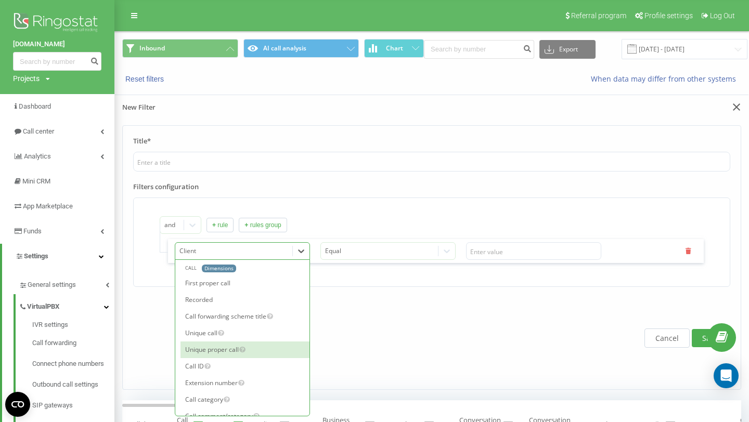
click at [268, 351] on div "Unique proper call" at bounding box center [244, 350] width 129 height 17
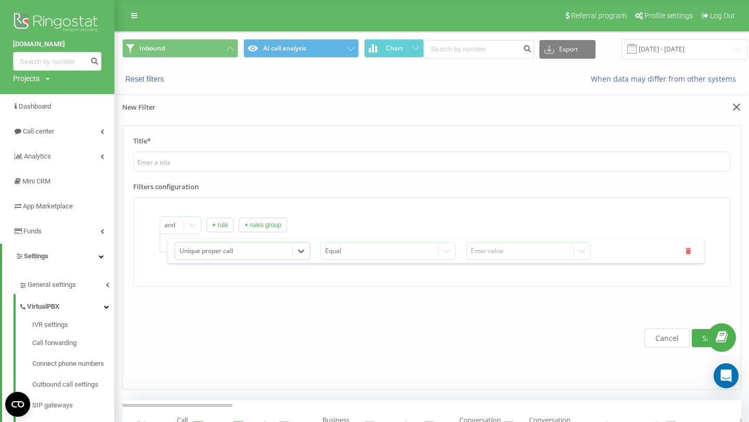
click at [266, 254] on div at bounding box center [233, 251] width 109 height 12
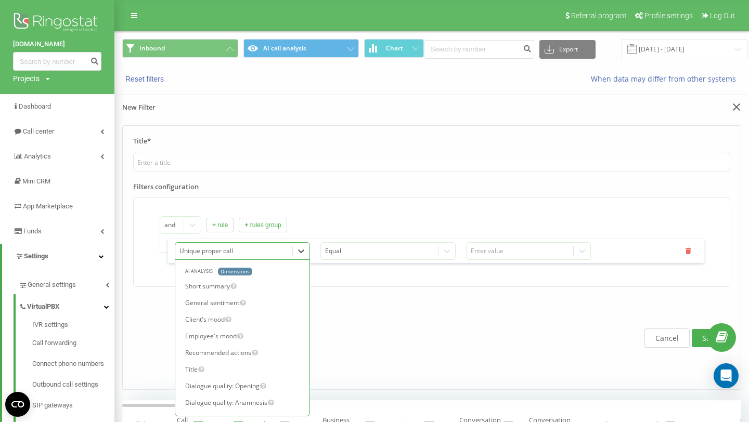
scroll to position [878, 0]
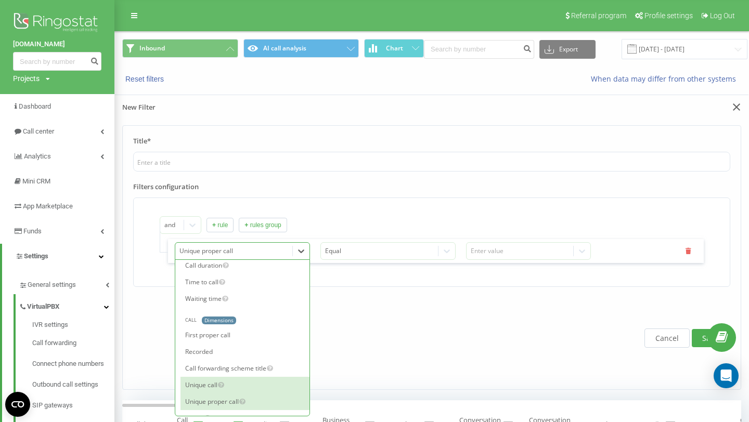
click at [251, 390] on div "Unique call" at bounding box center [244, 385] width 129 height 17
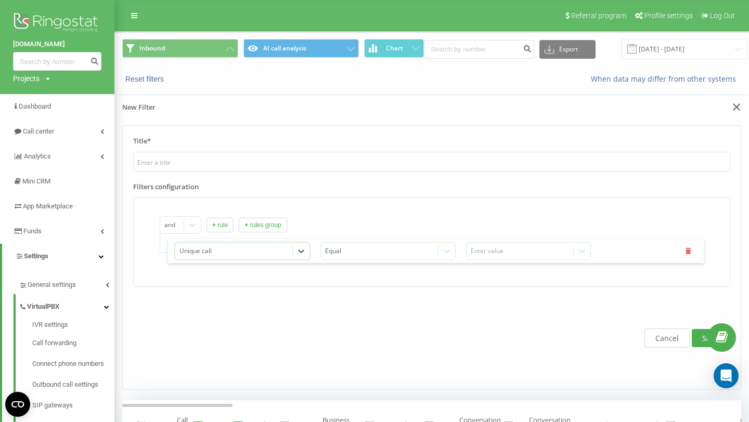
click at [395, 331] on div "Cancel Save" at bounding box center [431, 338] width 597 height 82
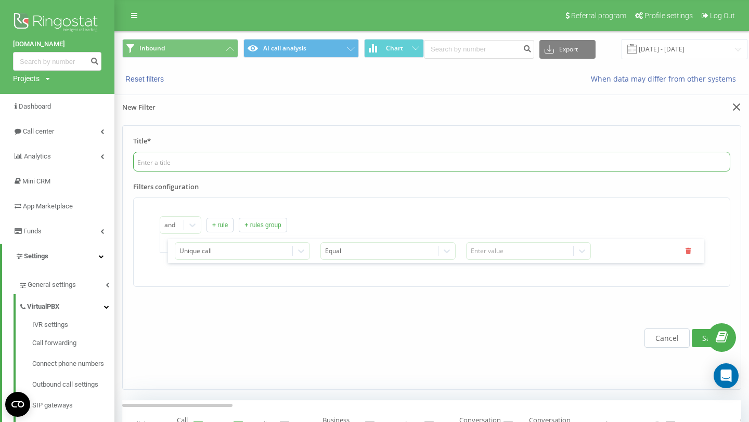
click at [168, 169] on input "text" at bounding box center [431, 162] width 597 height 20
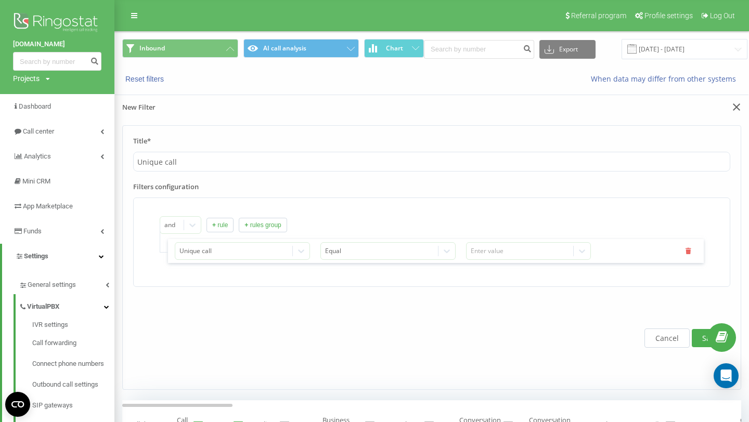
click at [700, 344] on button "Save" at bounding box center [709, 338] width 37 height 18
type input "Unique call"
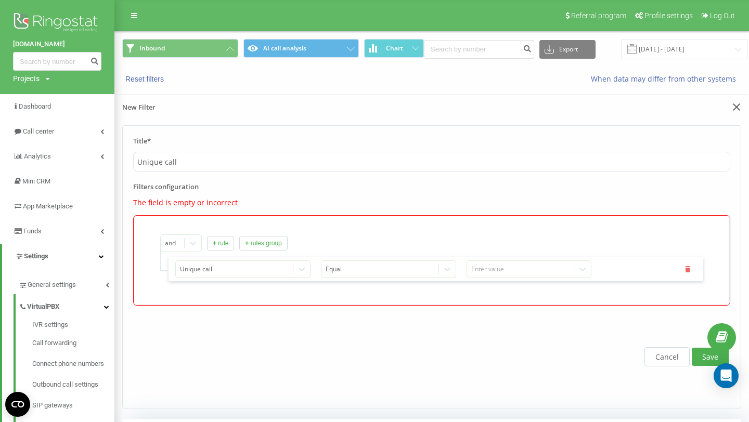
click at [510, 255] on div "and + rule + rules group Unique call Equal Enter value" at bounding box center [431, 257] width 543 height 47
click at [502, 271] on div "Enter value" at bounding box center [520, 269] width 99 height 8
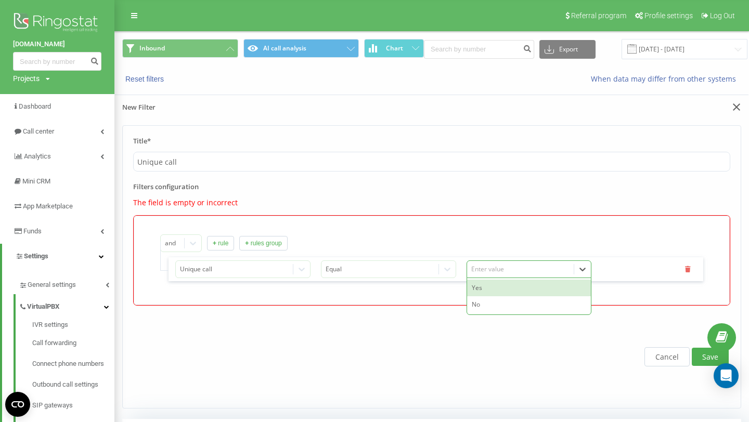
click at [480, 287] on div "Yes" at bounding box center [529, 288] width 124 height 17
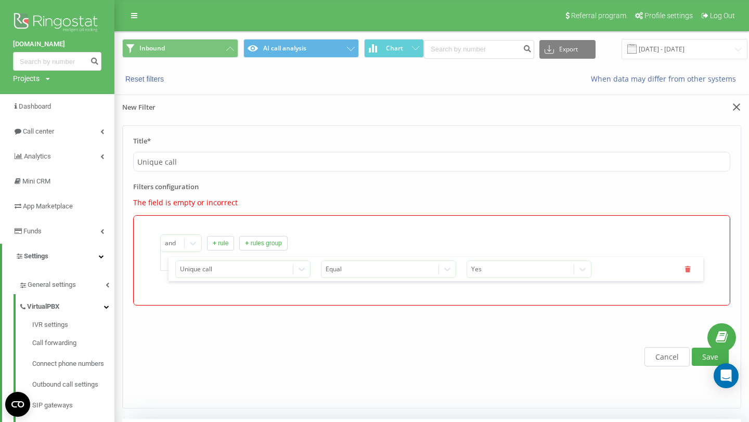
click at [704, 360] on button "Save" at bounding box center [709, 357] width 37 height 18
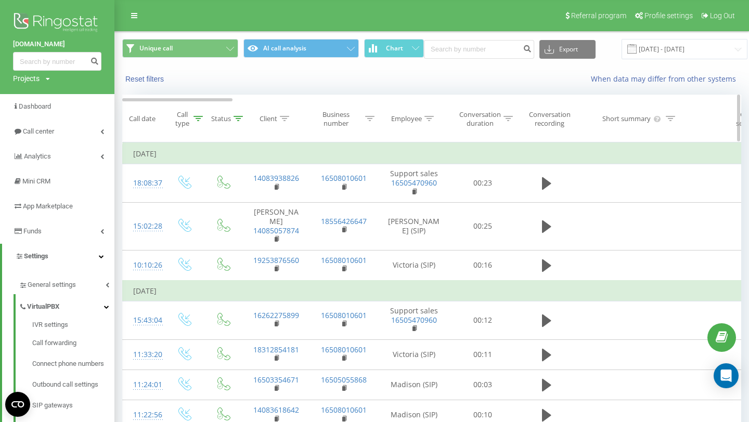
click at [237, 121] on icon at bounding box center [237, 118] width 9 height 5
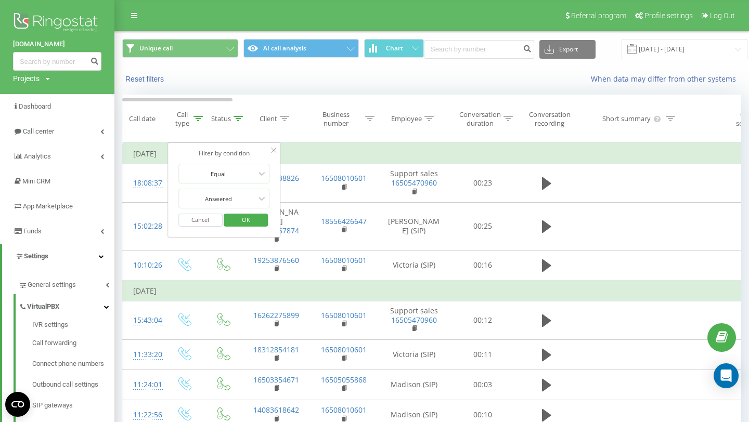
click at [208, 217] on button "Cancel" at bounding box center [200, 220] width 44 height 13
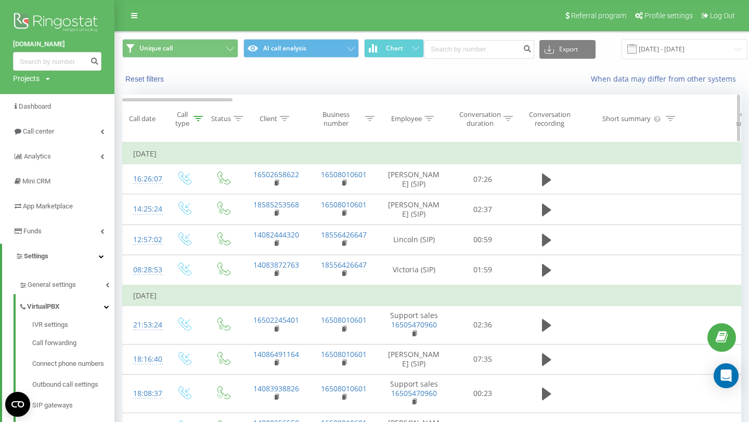
click at [196, 121] on icon at bounding box center [197, 118] width 9 height 5
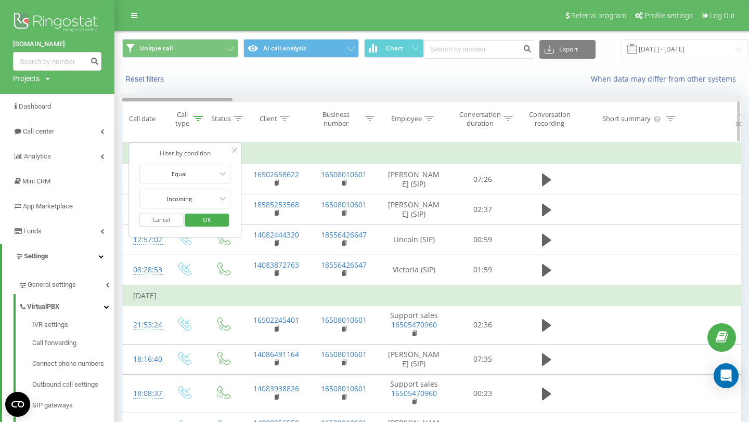
click at [326, 100] on div at bounding box center [431, 99] width 619 height 8
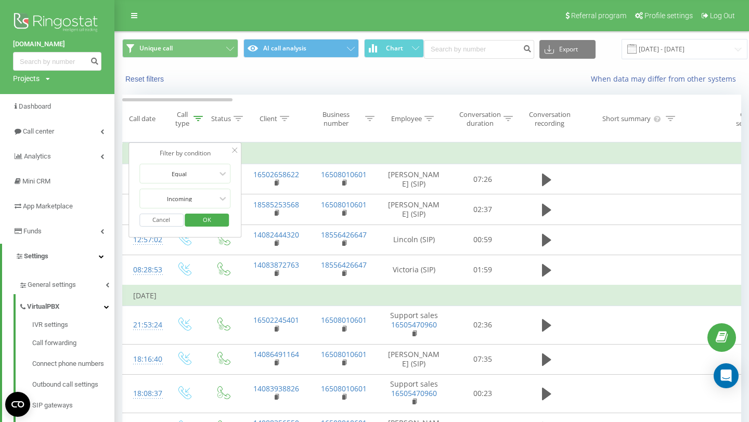
click at [362, 77] on div "When data may differ from other systems" at bounding box center [550, 79] width 396 height 10
click at [380, 88] on div "Reset filters When data may differ from other systems" at bounding box center [431, 79] width 633 height 25
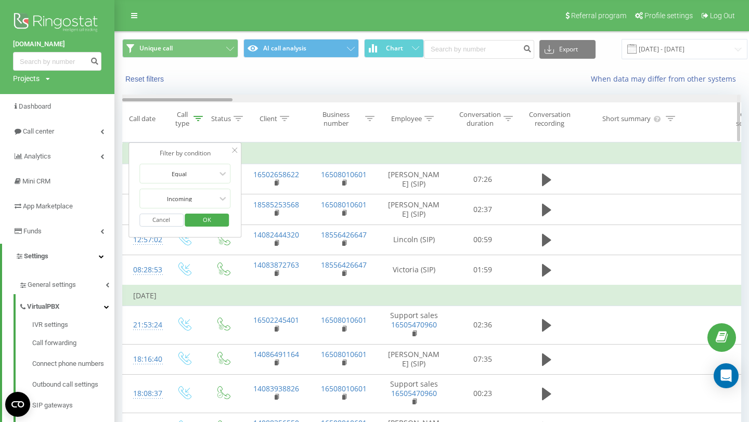
click at [548, 97] on div at bounding box center [431, 99] width 619 height 8
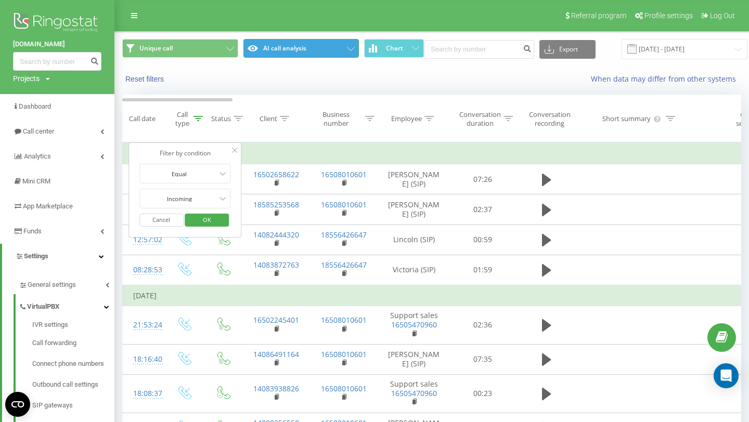
click at [324, 54] on button "AI call analysis" at bounding box center [301, 48] width 116 height 19
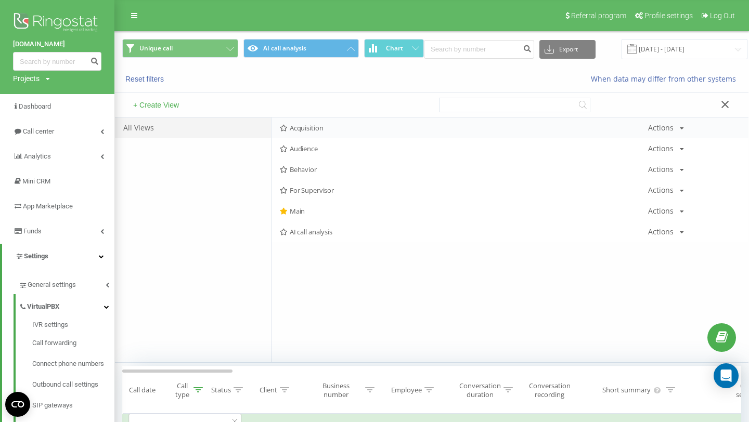
click at [318, 126] on span "Acquisition" at bounding box center [464, 127] width 368 height 7
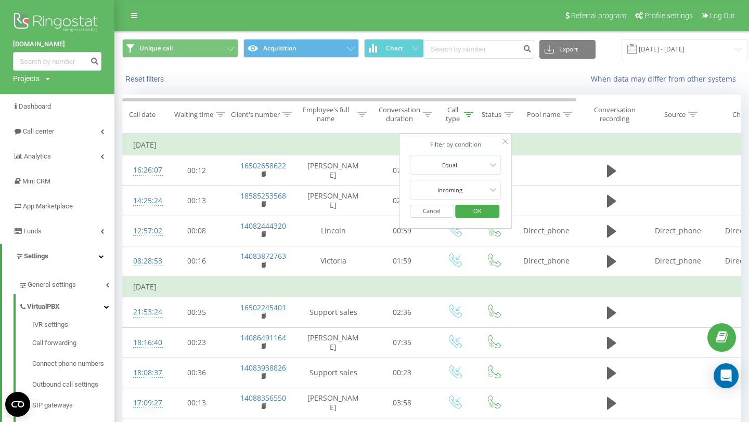
click at [318, 82] on div "Reset filters" at bounding box center [234, 79] width 238 height 10
click at [238, 90] on div "Reset filters When data may differ from other systems" at bounding box center [431, 79] width 633 height 25
click at [434, 212] on button "Cancel" at bounding box center [432, 211] width 44 height 13
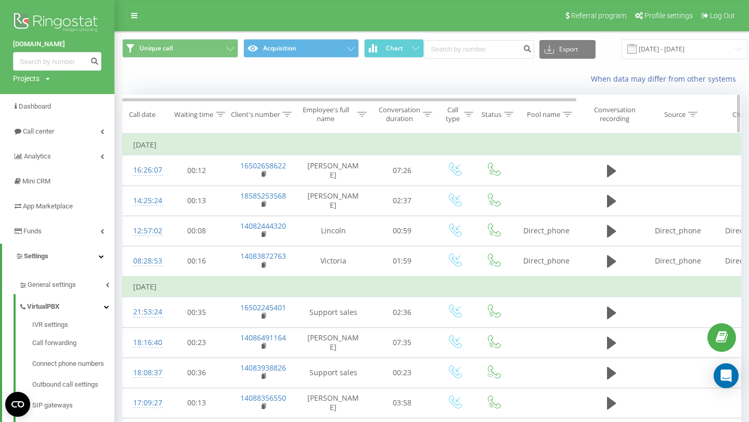
click at [469, 117] on div at bounding box center [468, 114] width 9 height 9
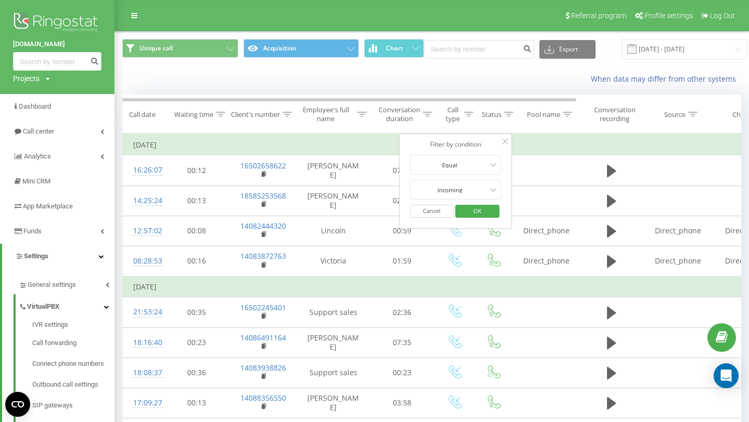
click at [482, 210] on span "OK" at bounding box center [477, 211] width 29 height 16
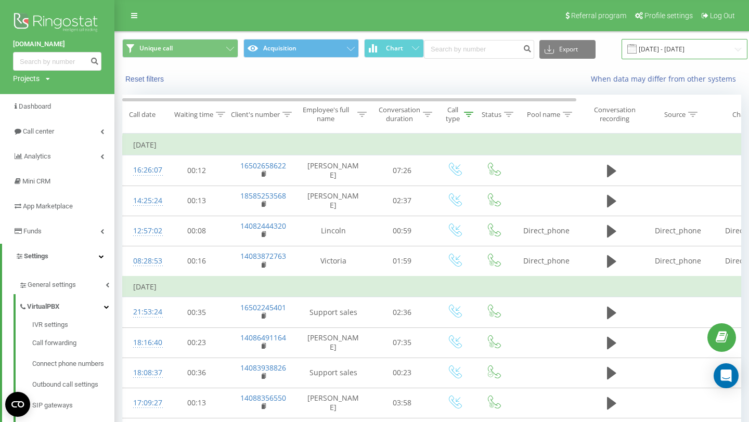
click at [650, 50] on input "15.09.2025 - 21.09.2025" at bounding box center [684, 49] width 126 height 20
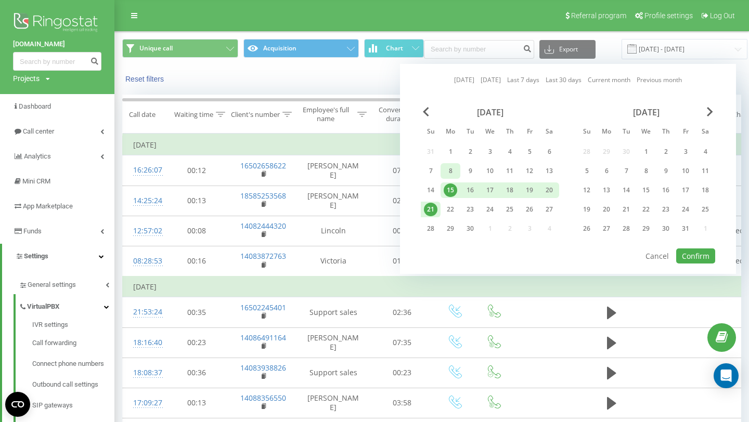
click at [450, 171] on div "8" at bounding box center [450, 171] width 14 height 14
click at [432, 188] on div "14" at bounding box center [431, 190] width 14 height 14
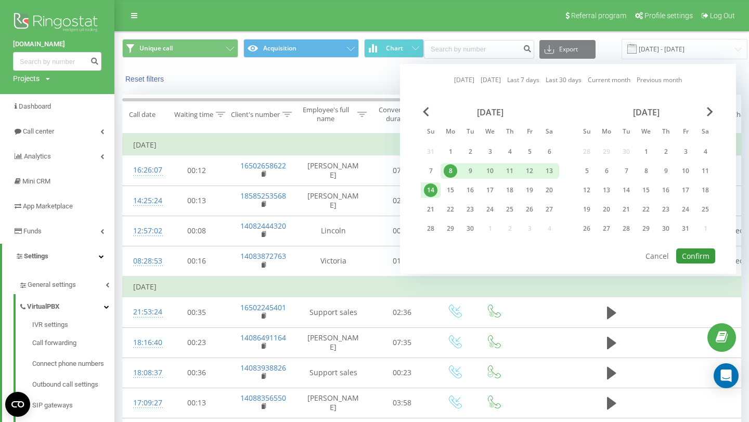
click at [699, 257] on button "Confirm" at bounding box center [695, 255] width 39 height 15
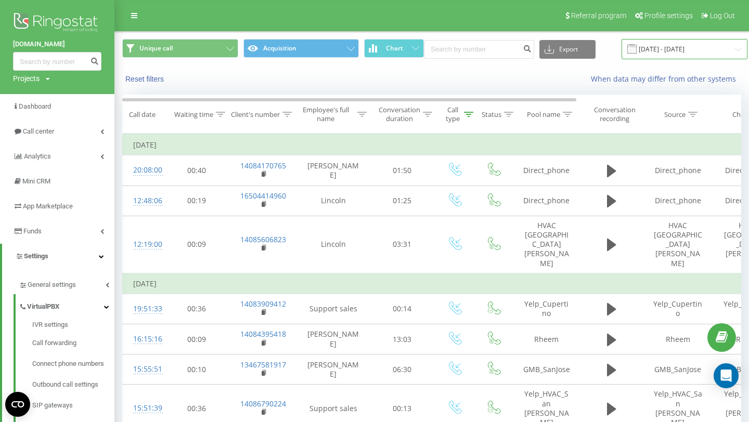
click at [659, 51] on input "08.09.2025 - 14.09.2025" at bounding box center [684, 49] width 126 height 20
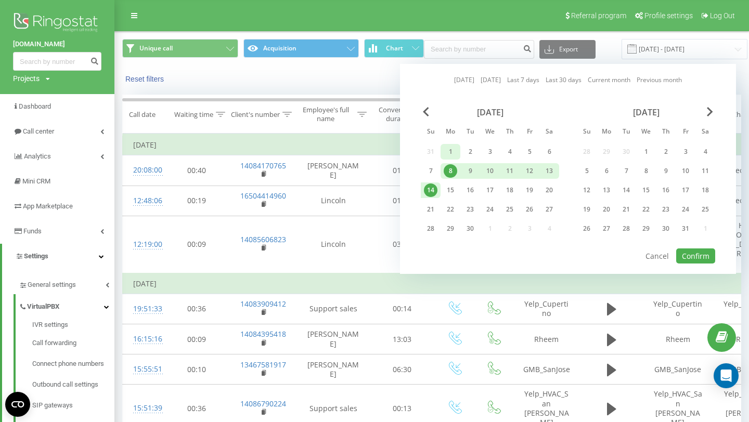
click at [445, 150] on div "1" at bounding box center [450, 152] width 14 height 14
click at [428, 172] on div "7" at bounding box center [431, 171] width 14 height 14
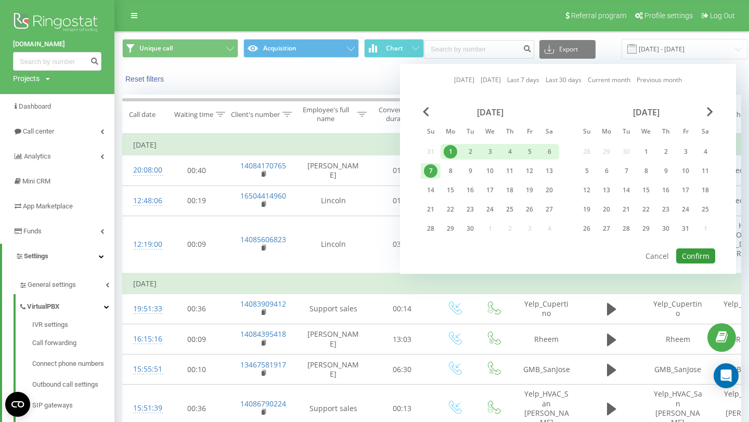
click at [703, 252] on button "Confirm" at bounding box center [695, 255] width 39 height 15
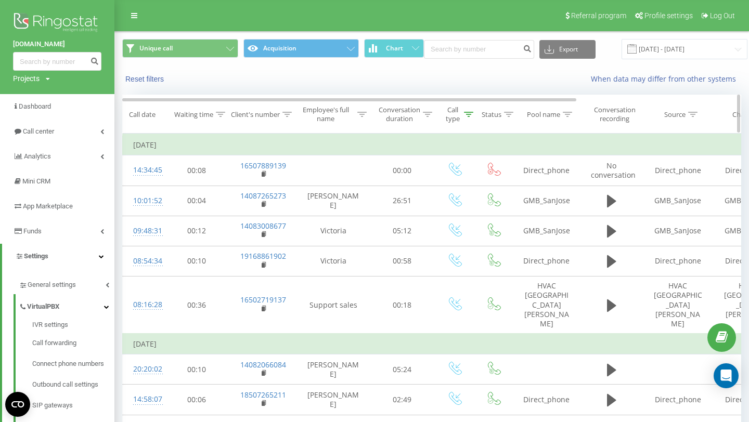
click at [505, 116] on icon at bounding box center [508, 114] width 9 height 5
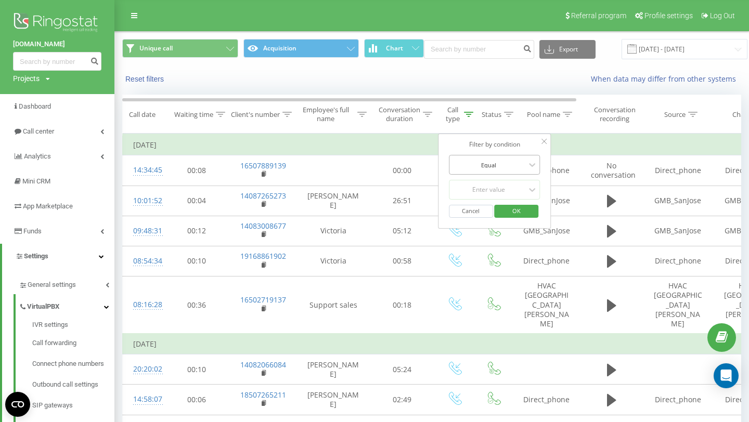
click at [495, 167] on div at bounding box center [489, 165] width 74 height 10
click at [493, 184] on div "Equal" at bounding box center [494, 185] width 90 height 17
click at [500, 187] on div "Enter value" at bounding box center [489, 190] width 74 height 8
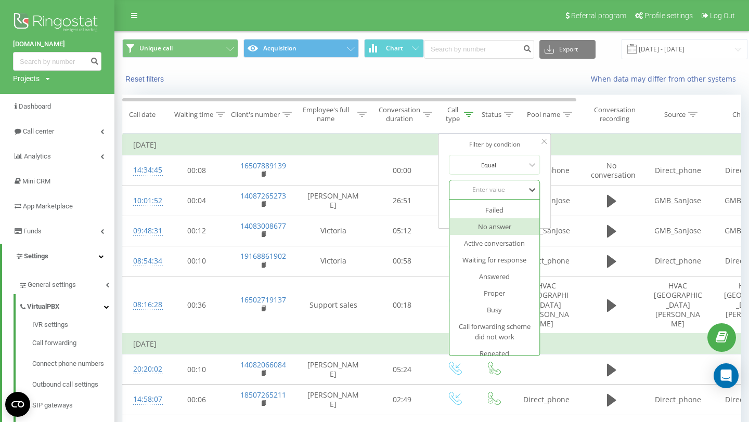
click at [522, 228] on div "No answer" at bounding box center [494, 226] width 90 height 17
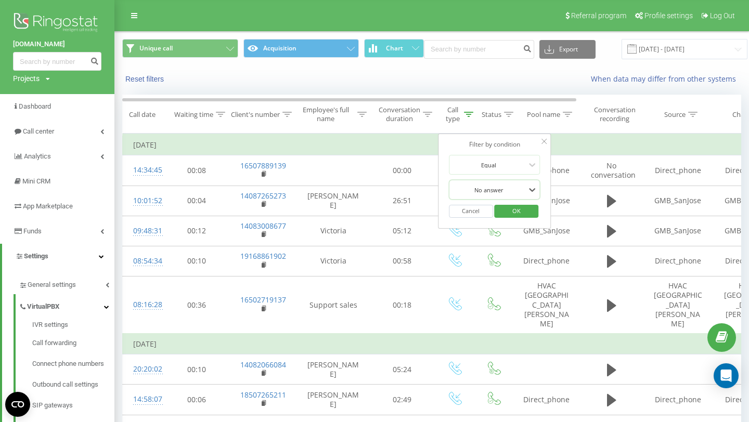
click at [518, 211] on span "OK" at bounding box center [516, 211] width 29 height 16
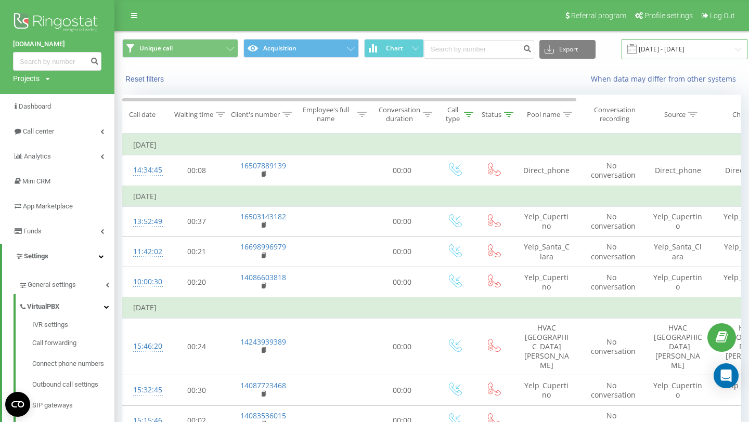
click at [667, 55] on input "01.09.2025 - 07.09.2025" at bounding box center [684, 49] width 126 height 20
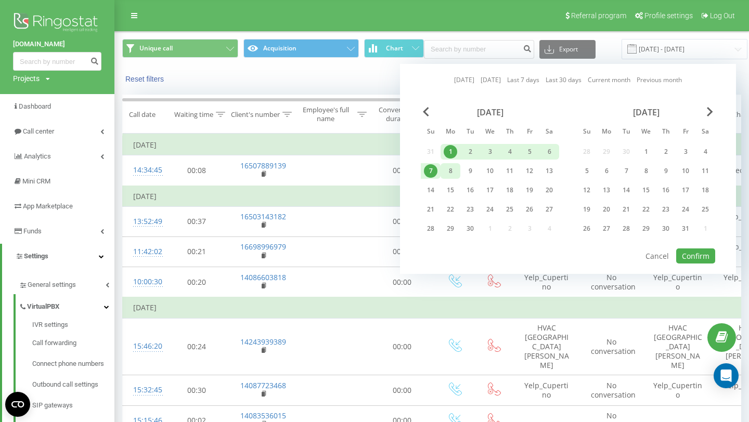
click at [447, 175] on div "8" at bounding box center [450, 171] width 14 height 14
click at [432, 188] on div "14" at bounding box center [431, 190] width 14 height 14
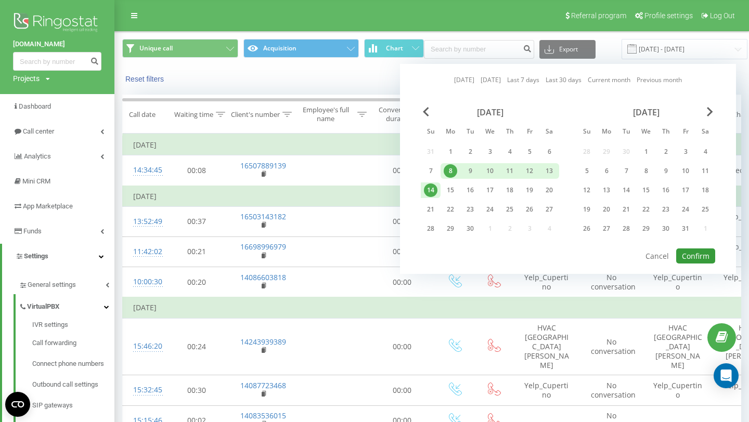
click at [698, 256] on button "Confirm" at bounding box center [695, 255] width 39 height 15
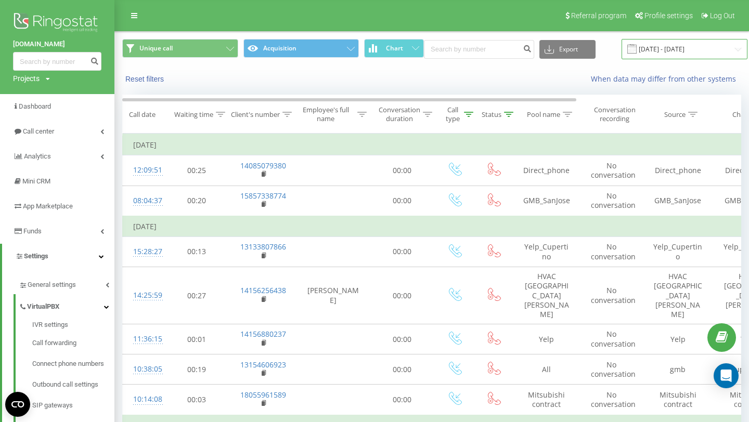
click at [663, 47] on input "08.09.2025 - 14.09.2025" at bounding box center [684, 49] width 126 height 20
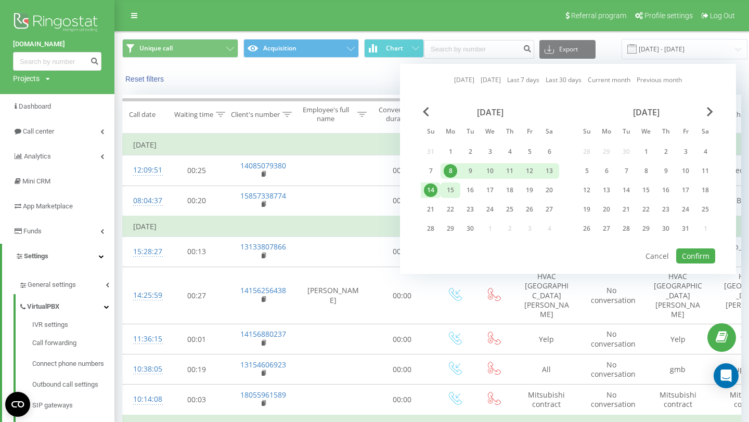
click at [452, 192] on div "15" at bounding box center [450, 190] width 14 height 14
click at [430, 207] on div "21" at bounding box center [431, 210] width 14 height 14
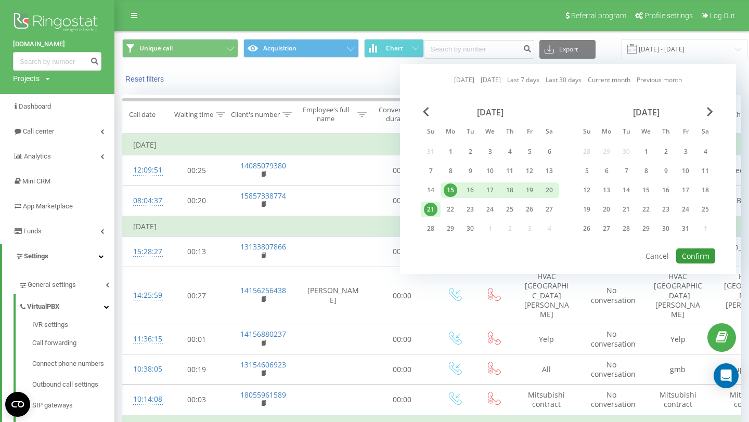
click at [699, 256] on button "Confirm" at bounding box center [695, 255] width 39 height 15
type input "15.09.2025 - 21.09.2025"
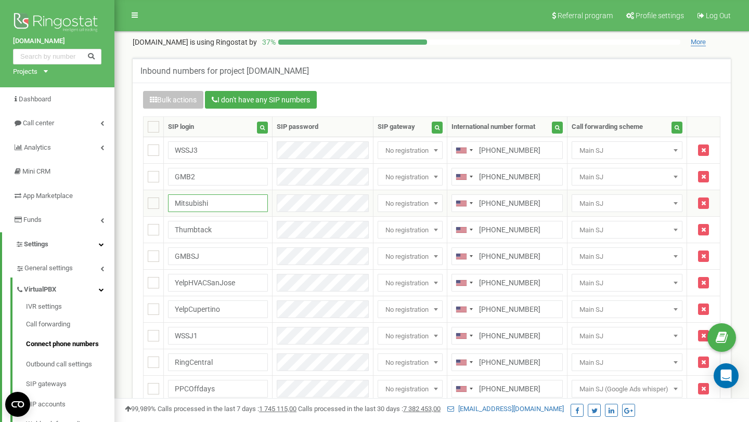
drag, startPoint x: 231, startPoint y: 207, endPoint x: 170, endPoint y: 205, distance: 60.9
click at [170, 205] on input "Mitsubishi" at bounding box center [218, 203] width 100 height 18
drag, startPoint x: 247, startPoint y: 287, endPoint x: 164, endPoint y: 284, distance: 82.7
click at [163, 284] on tr "1 YelpHVACSanJose Not assigned [DOMAIN_NAME] Intertelecom No registration DIDWW…" at bounding box center [431, 283] width 576 height 27
drag, startPoint x: 222, startPoint y: 152, endPoint x: 168, endPoint y: 151, distance: 53.5
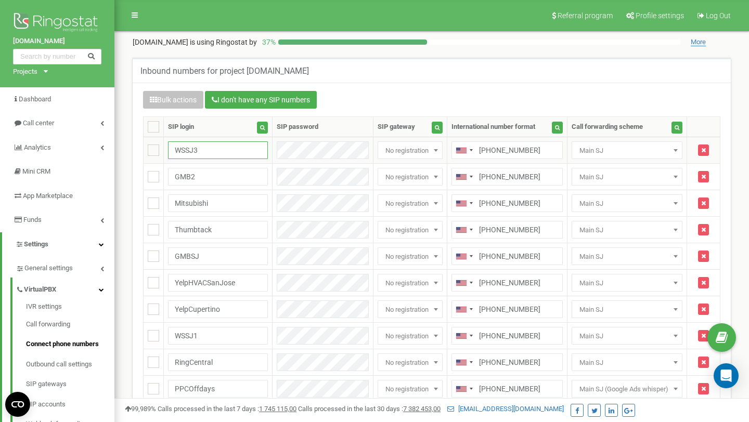
click at [168, 151] on input "WSSJ3" at bounding box center [218, 150] width 100 height 18
drag, startPoint x: 534, startPoint y: 177, endPoint x: 508, endPoint y: 173, distance: 25.8
click at [508, 173] on input "[PHONE_NUMBER]" at bounding box center [506, 177] width 111 height 18
drag, startPoint x: 215, startPoint y: 336, endPoint x: 171, endPoint y: 334, distance: 43.7
click at [171, 334] on input "WSSJ1" at bounding box center [218, 336] width 100 height 18
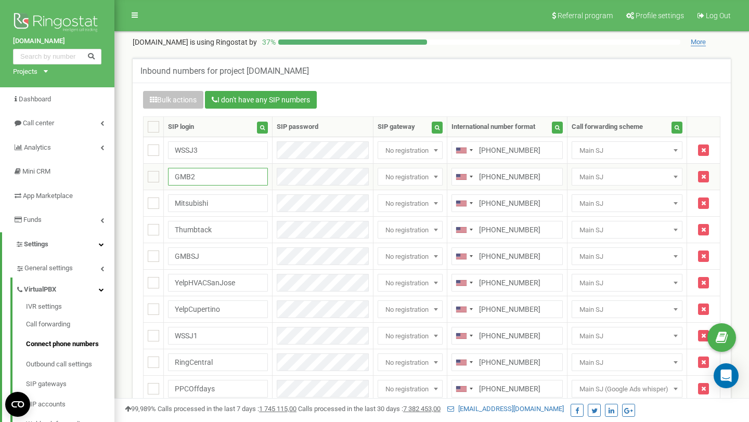
drag, startPoint x: 206, startPoint y: 181, endPoint x: 171, endPoint y: 181, distance: 35.3
click at [171, 181] on input "GMB2" at bounding box center [218, 177] width 100 height 18
drag, startPoint x: 201, startPoint y: 179, endPoint x: 169, endPoint y: 175, distance: 32.1
click at [169, 175] on input "GMB2" at bounding box center [218, 177] width 100 height 18
drag, startPoint x: 229, startPoint y: 365, endPoint x: 174, endPoint y: 364, distance: 55.1
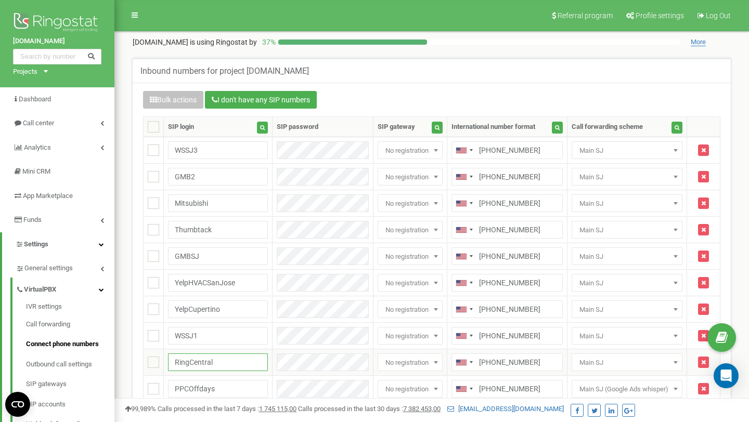
click at [172, 362] on input "RingCentral" at bounding box center [218, 362] width 100 height 18
drag, startPoint x: 241, startPoint y: 306, endPoint x: 170, endPoint y: 306, distance: 70.7
click at [170, 306] on input "YelpCupertino" at bounding box center [218, 309] width 100 height 18
drag, startPoint x: 226, startPoint y: 230, endPoint x: 169, endPoint y: 230, distance: 56.7
click at [168, 229] on input "Thumbtack" at bounding box center [218, 230] width 100 height 18
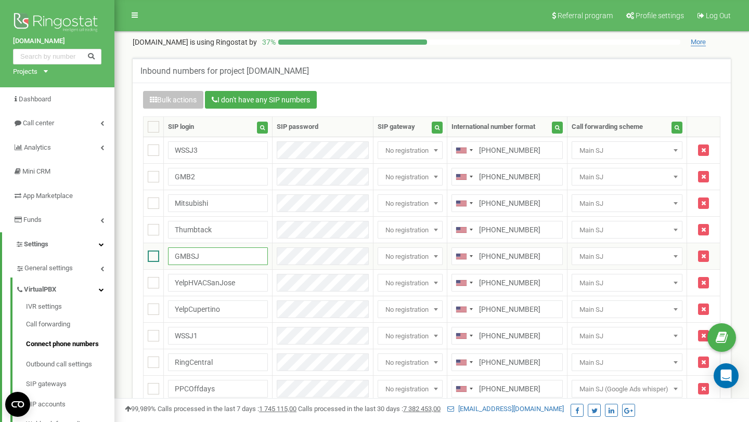
drag, startPoint x: 226, startPoint y: 257, endPoint x: 161, endPoint y: 256, distance: 64.5
click at [159, 254] on tr "1 GMBSJ Not assigned [DOMAIN_NAME] Intertelecom No registration DIDWW Kyivstar …" at bounding box center [431, 256] width 576 height 27
drag, startPoint x: 217, startPoint y: 150, endPoint x: 165, endPoint y: 149, distance: 52.0
click at [165, 149] on td "WSSJ3" at bounding box center [218, 150] width 109 height 27
drag, startPoint x: 220, startPoint y: 339, endPoint x: 176, endPoint y: 339, distance: 44.2
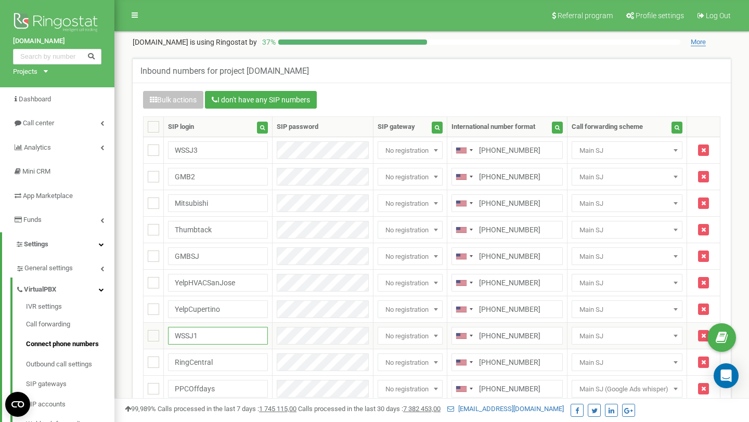
click at [176, 339] on input "WSSJ1" at bounding box center [218, 336] width 100 height 18
drag, startPoint x: 202, startPoint y: 178, endPoint x: 171, endPoint y: 179, distance: 30.7
click at [171, 179] on input "GMB2" at bounding box center [218, 177] width 100 height 18
drag, startPoint x: 223, startPoint y: 363, endPoint x: 162, endPoint y: 363, distance: 61.3
click at [162, 363] on tr "1 RingCentral Not assigned [DOMAIN_NAME] Intertelecom No registration DIDWW Kyi…" at bounding box center [431, 362] width 576 height 27
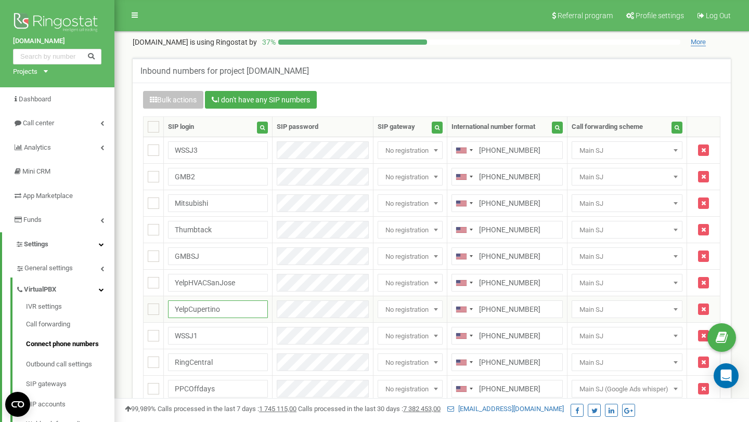
drag, startPoint x: 229, startPoint y: 311, endPoint x: 170, endPoint y: 311, distance: 58.7
click at [169, 310] on input "YelpCupertino" at bounding box center [218, 309] width 100 height 18
drag, startPoint x: 231, startPoint y: 232, endPoint x: 167, endPoint y: 231, distance: 64.5
click at [167, 231] on td "Thumbtack" at bounding box center [218, 230] width 109 height 27
drag, startPoint x: 212, startPoint y: 257, endPoint x: 174, endPoint y: 257, distance: 38.5
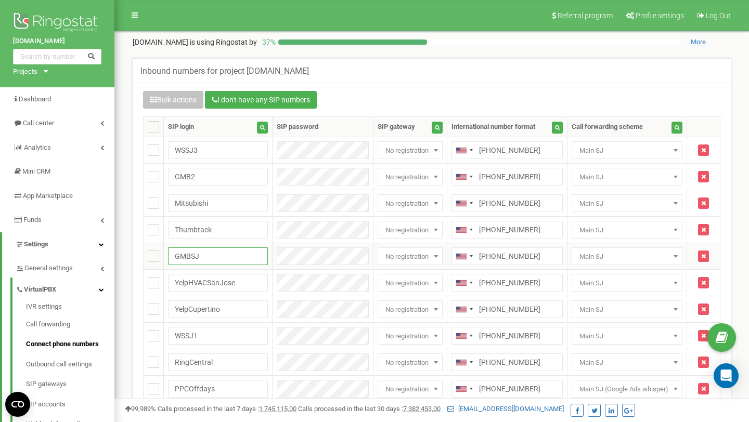
click at [172, 256] on input "GMBSJ" at bounding box center [218, 256] width 100 height 18
